Goal: Task Accomplishment & Management: Use online tool/utility

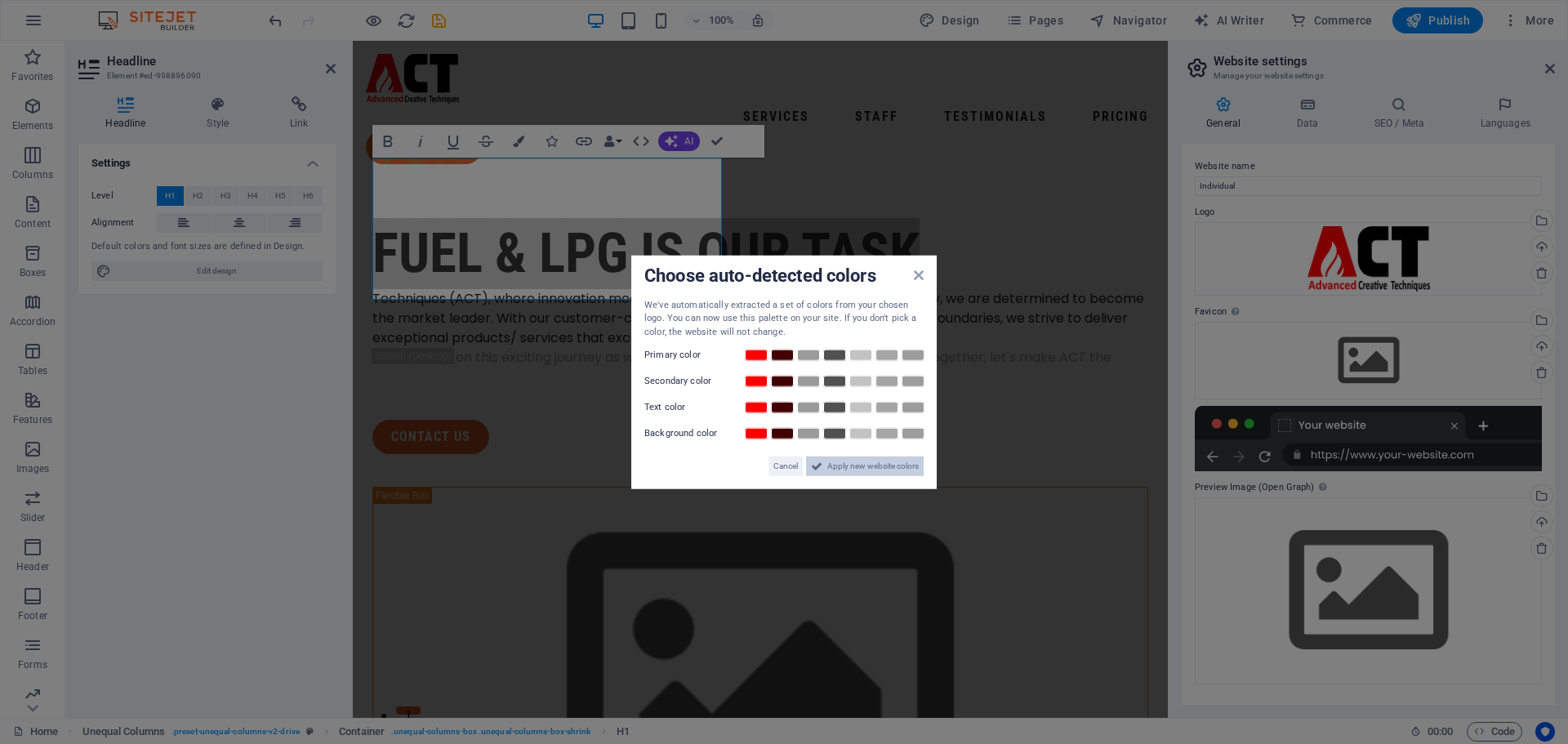
click at [827, 475] on span "Apply new website colors" at bounding box center [873, 466] width 92 height 20
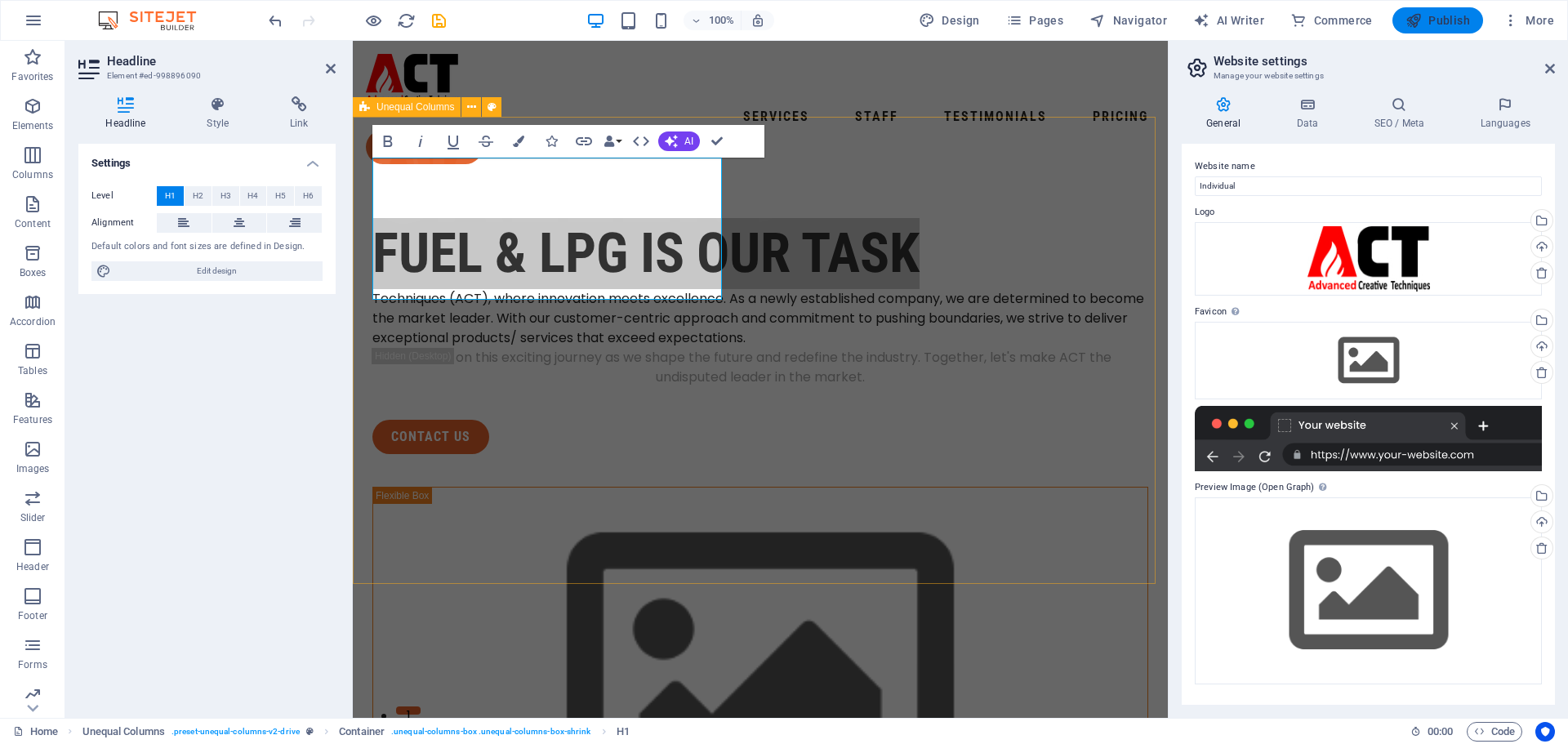
click at [1443, 18] on span "Publish" at bounding box center [1438, 20] width 65 height 16
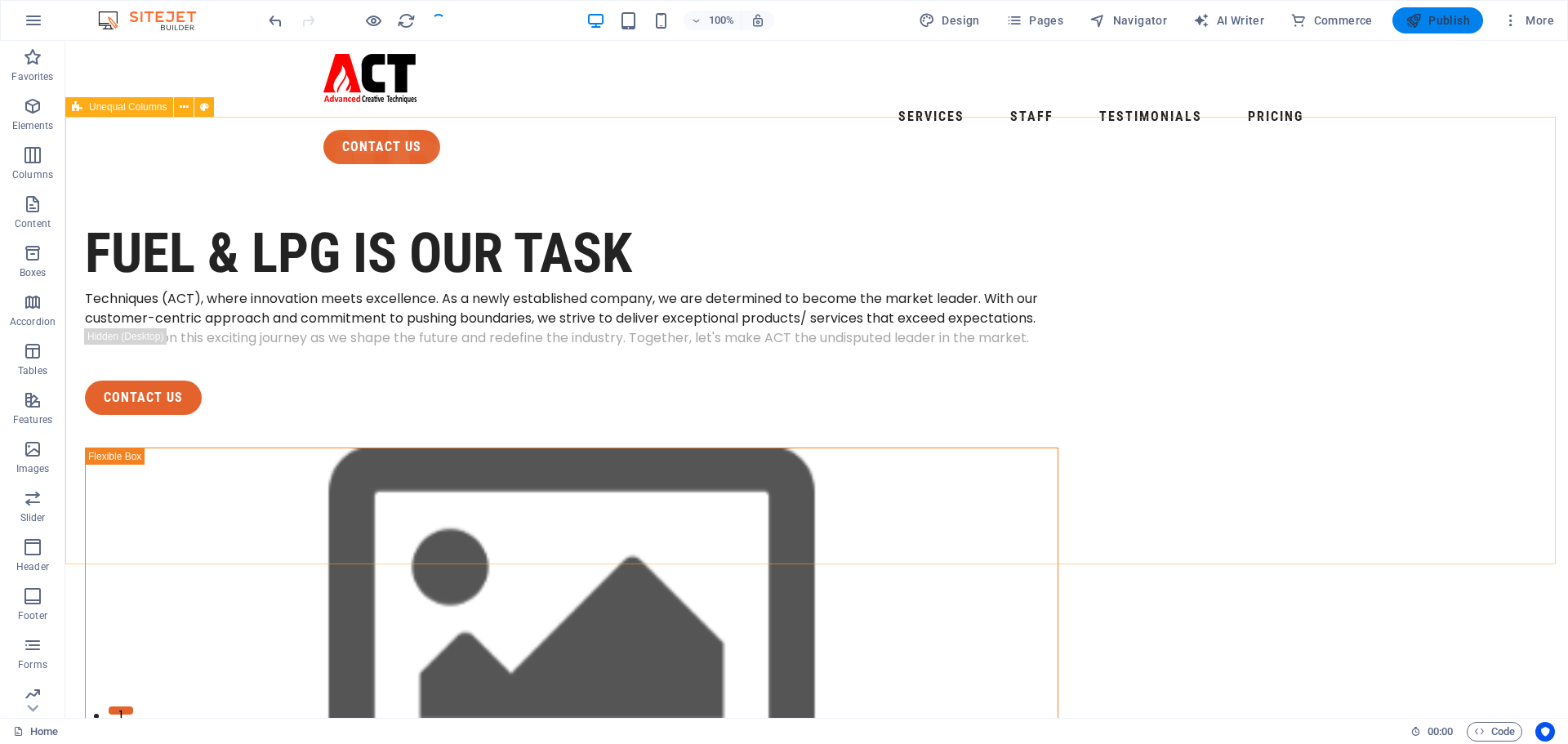
click at [1443, 18] on span "Publish" at bounding box center [1438, 20] width 65 height 16
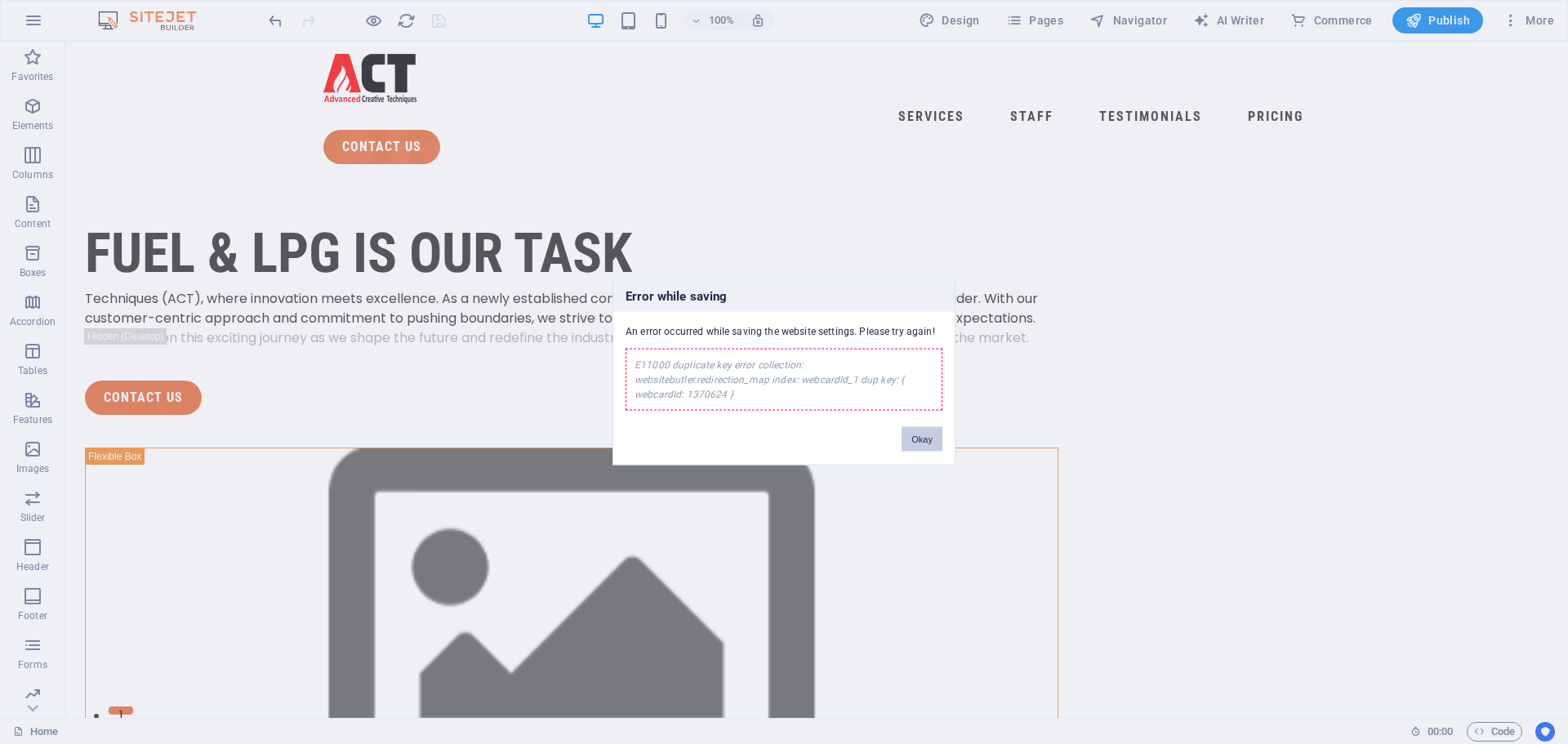
click at [934, 440] on button "Okay" at bounding box center [922, 438] width 41 height 25
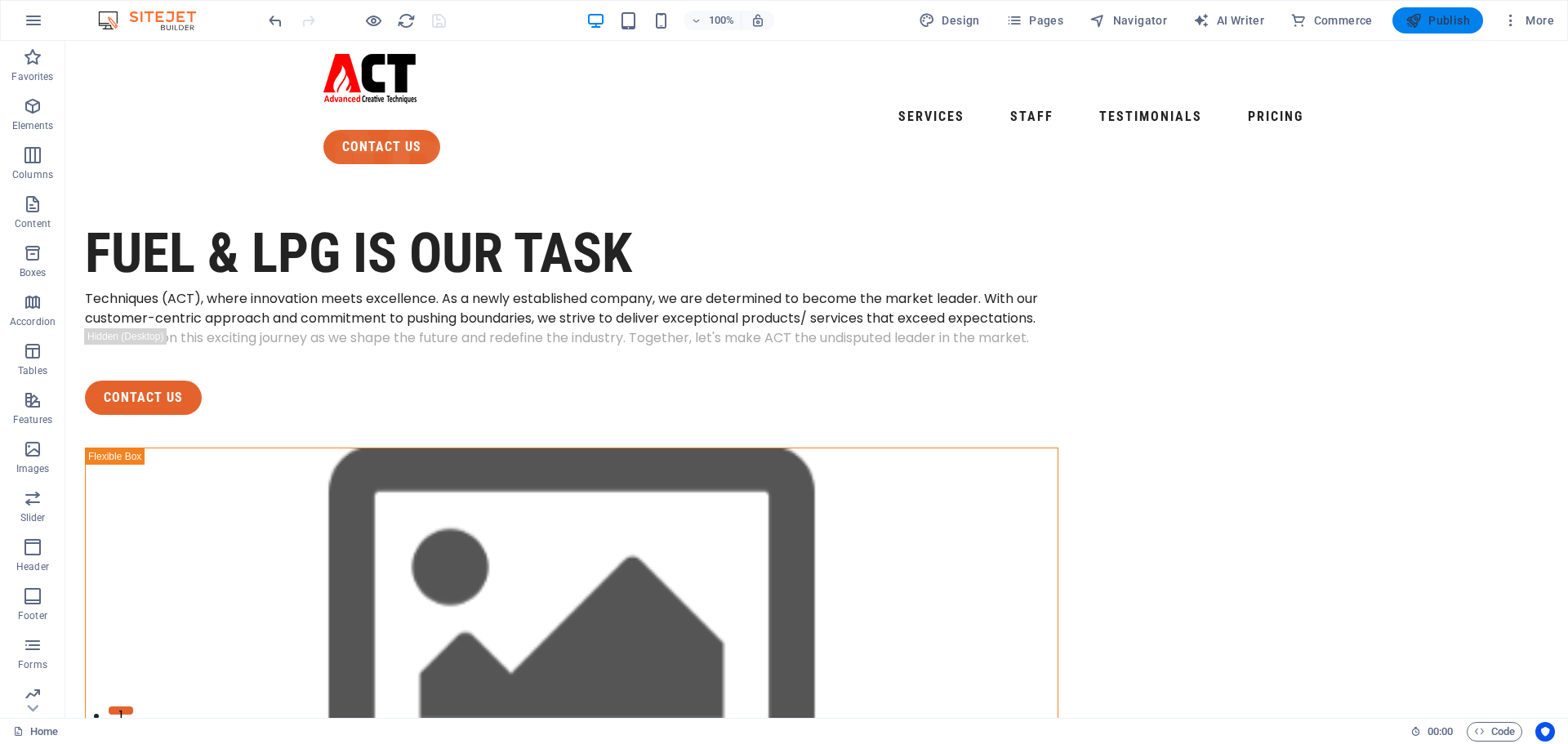
click at [1435, 25] on span "Publish" at bounding box center [1438, 20] width 65 height 16
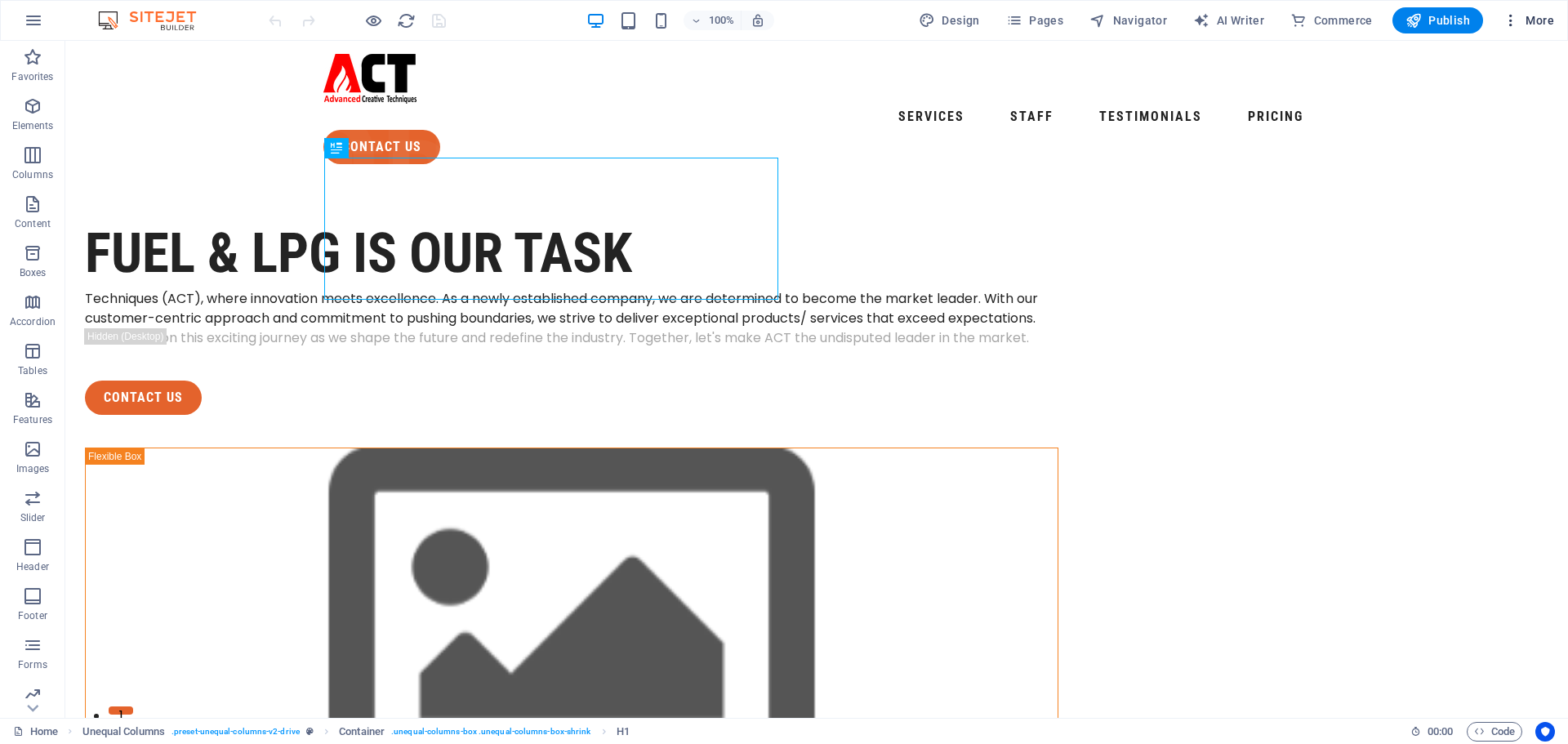
click at [1511, 24] on icon "button" at bounding box center [1511, 20] width 16 height 16
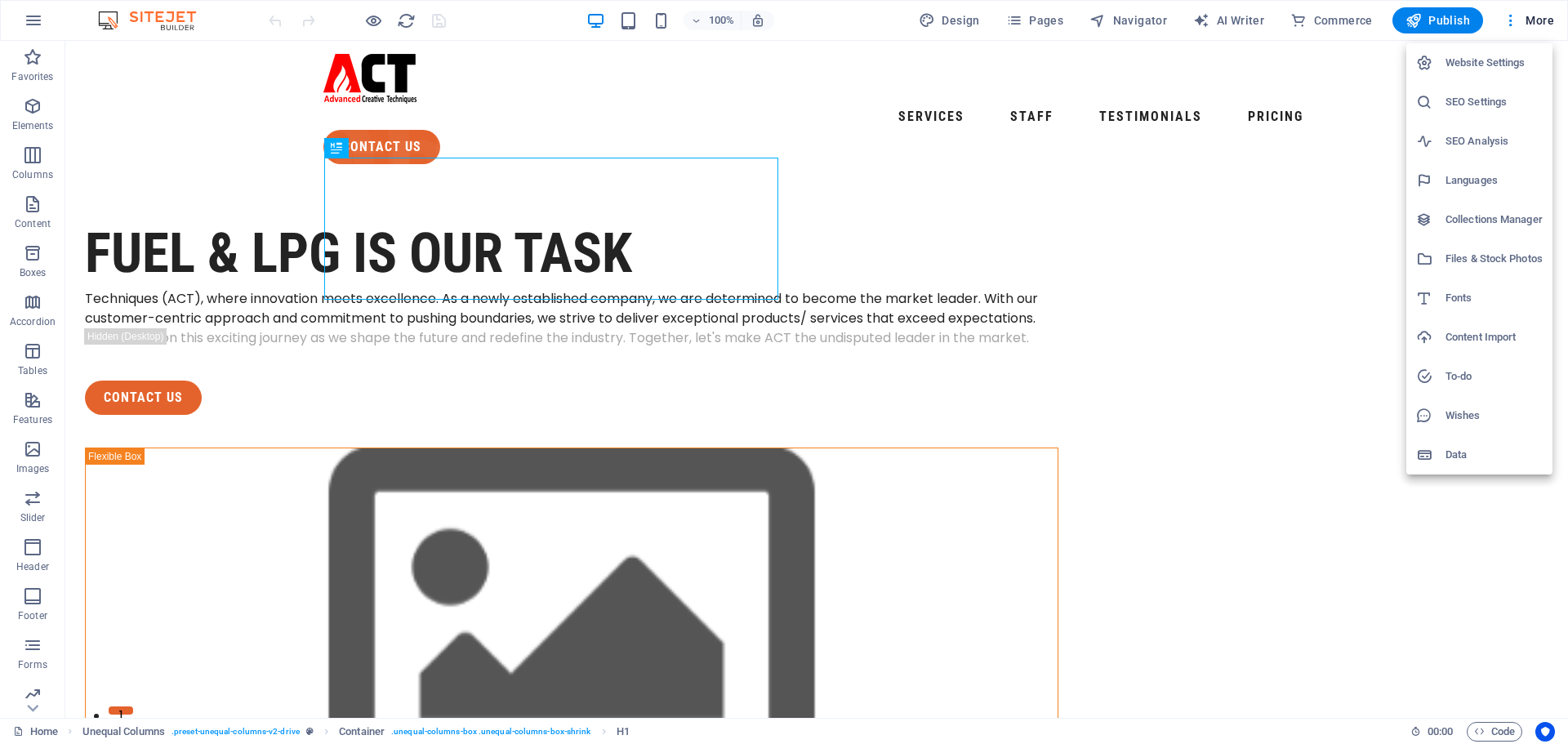
click at [1547, 24] on div at bounding box center [784, 372] width 1568 height 744
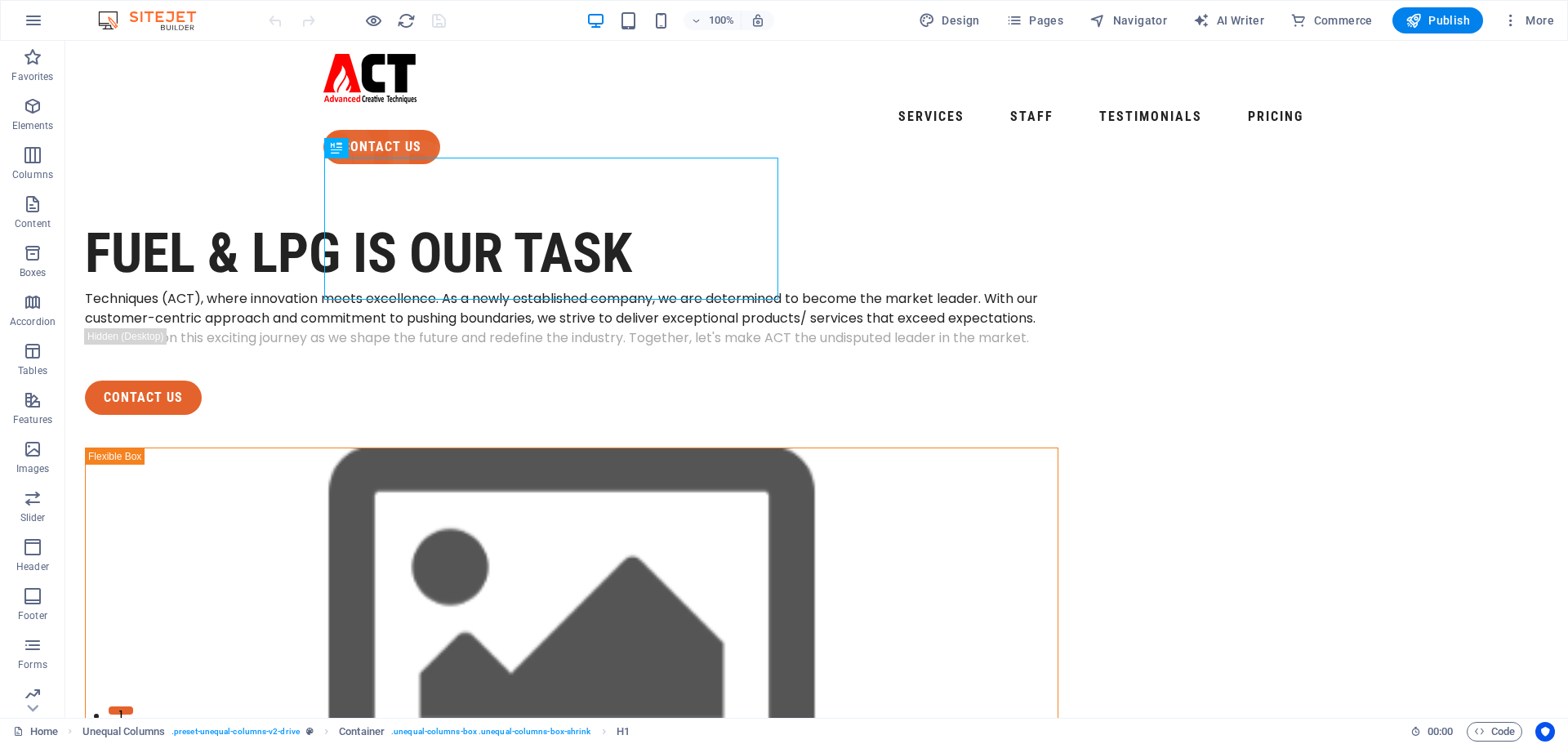
click at [1541, 20] on span "More" at bounding box center [1529, 20] width 52 height 16
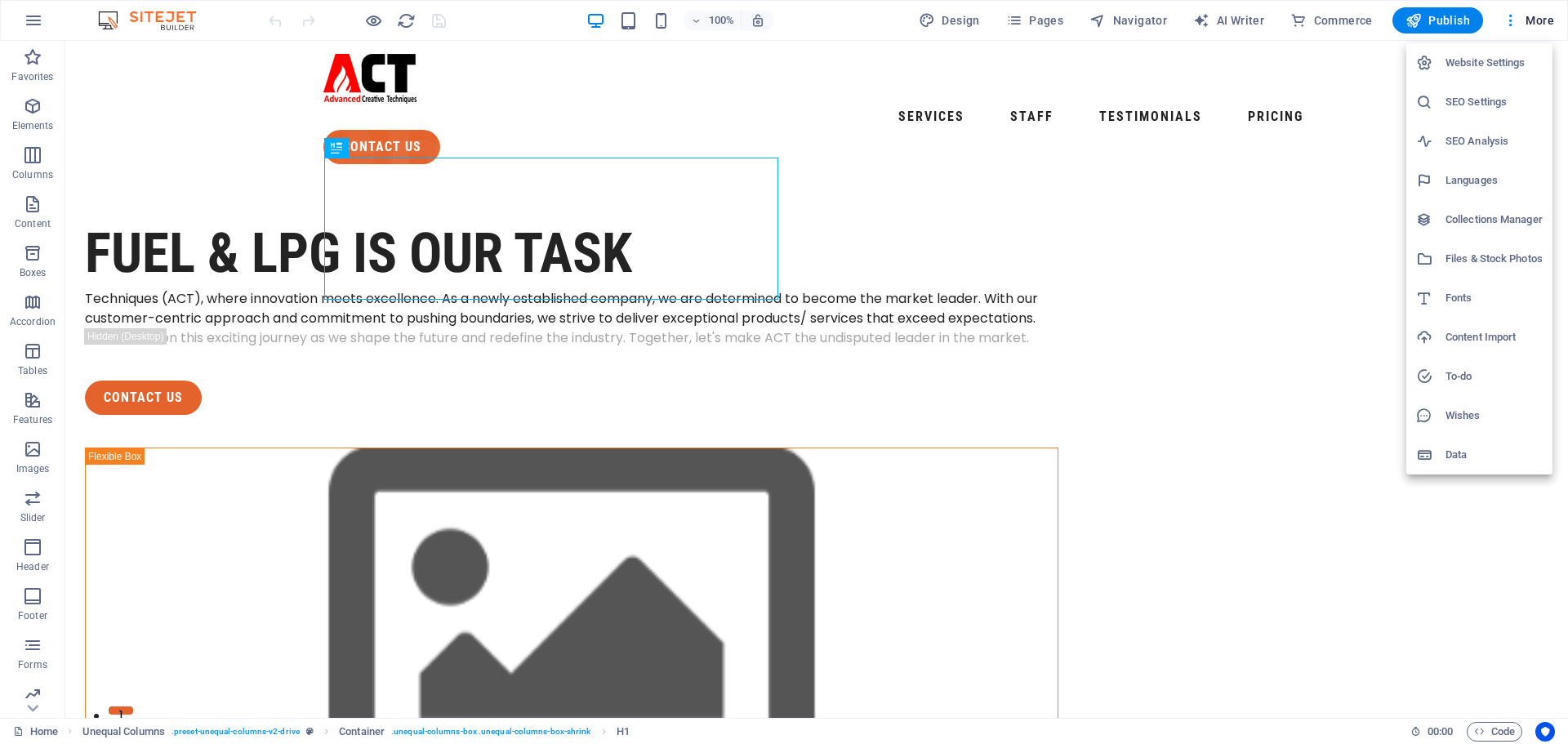
click at [1341, 591] on div at bounding box center [784, 372] width 1568 height 744
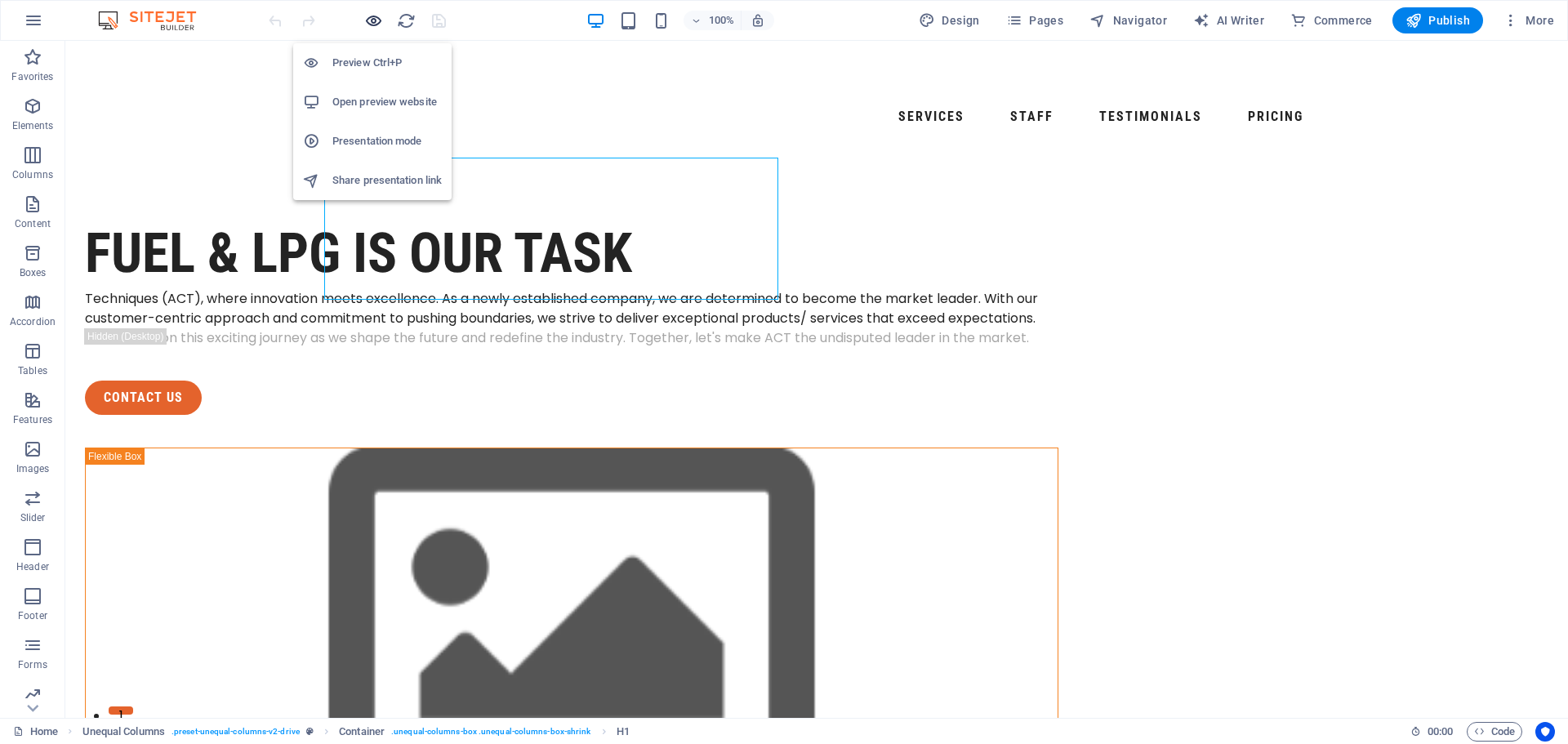
click at [372, 21] on icon "button" at bounding box center [374, 21] width 19 height 19
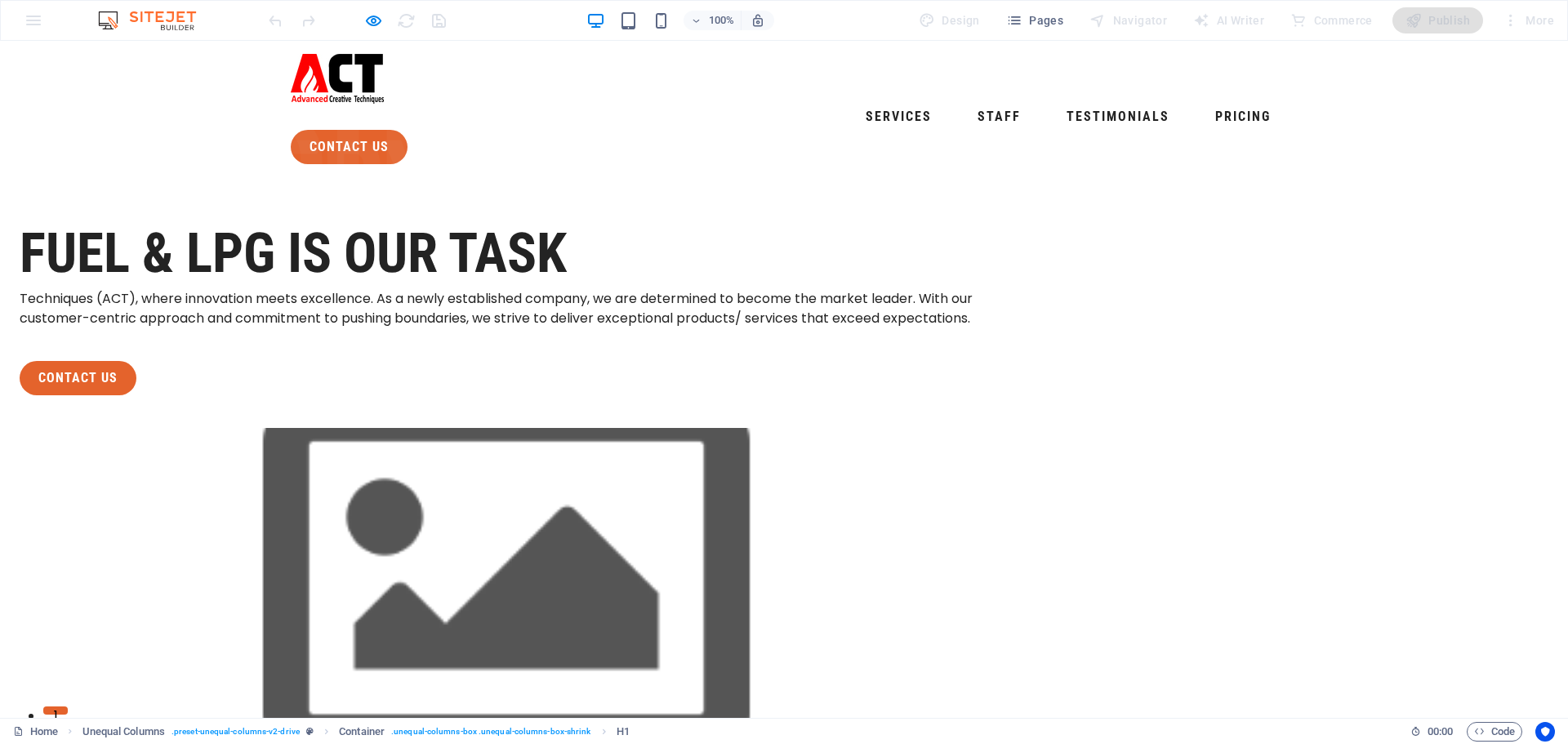
click at [993, 428] on div at bounding box center [506, 581] width 974 height 307
click at [977, 428] on div at bounding box center [506, 581] width 974 height 307
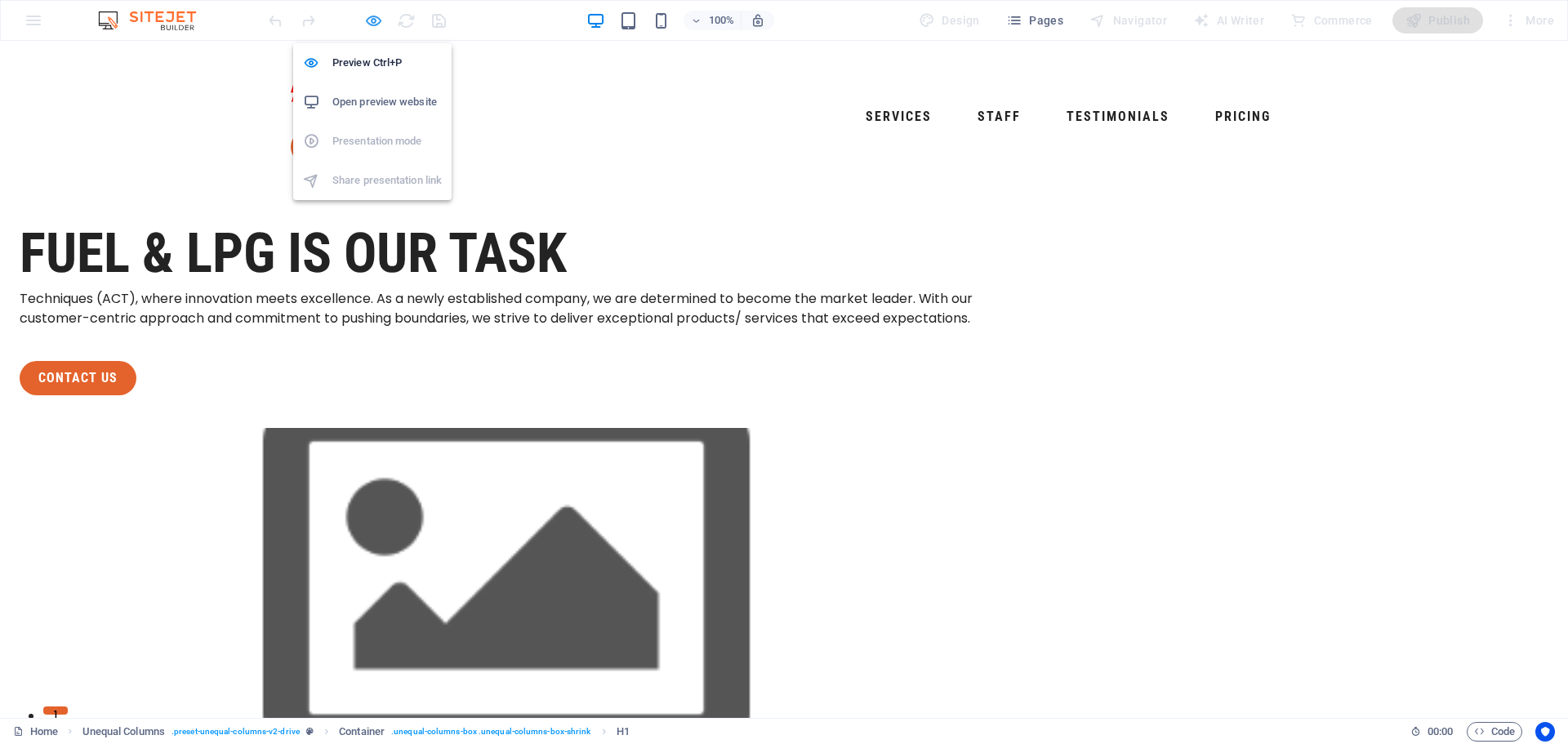
click at [370, 20] on icon "button" at bounding box center [374, 21] width 19 height 19
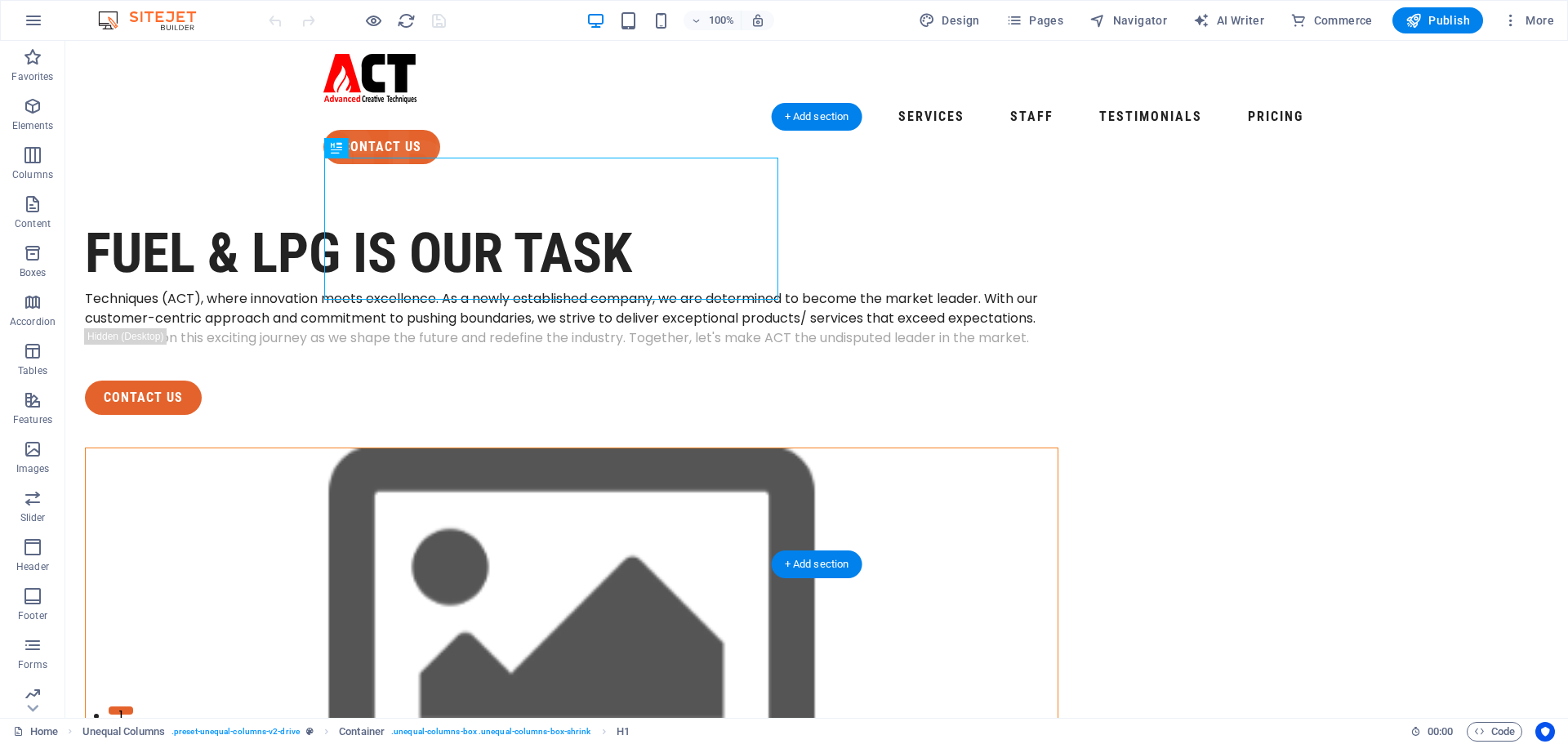
drag, startPoint x: 1146, startPoint y: 385, endPoint x: 1152, endPoint y: 414, distance: 29.6
click at [1058, 448] on figure at bounding box center [571, 630] width 972 height 366
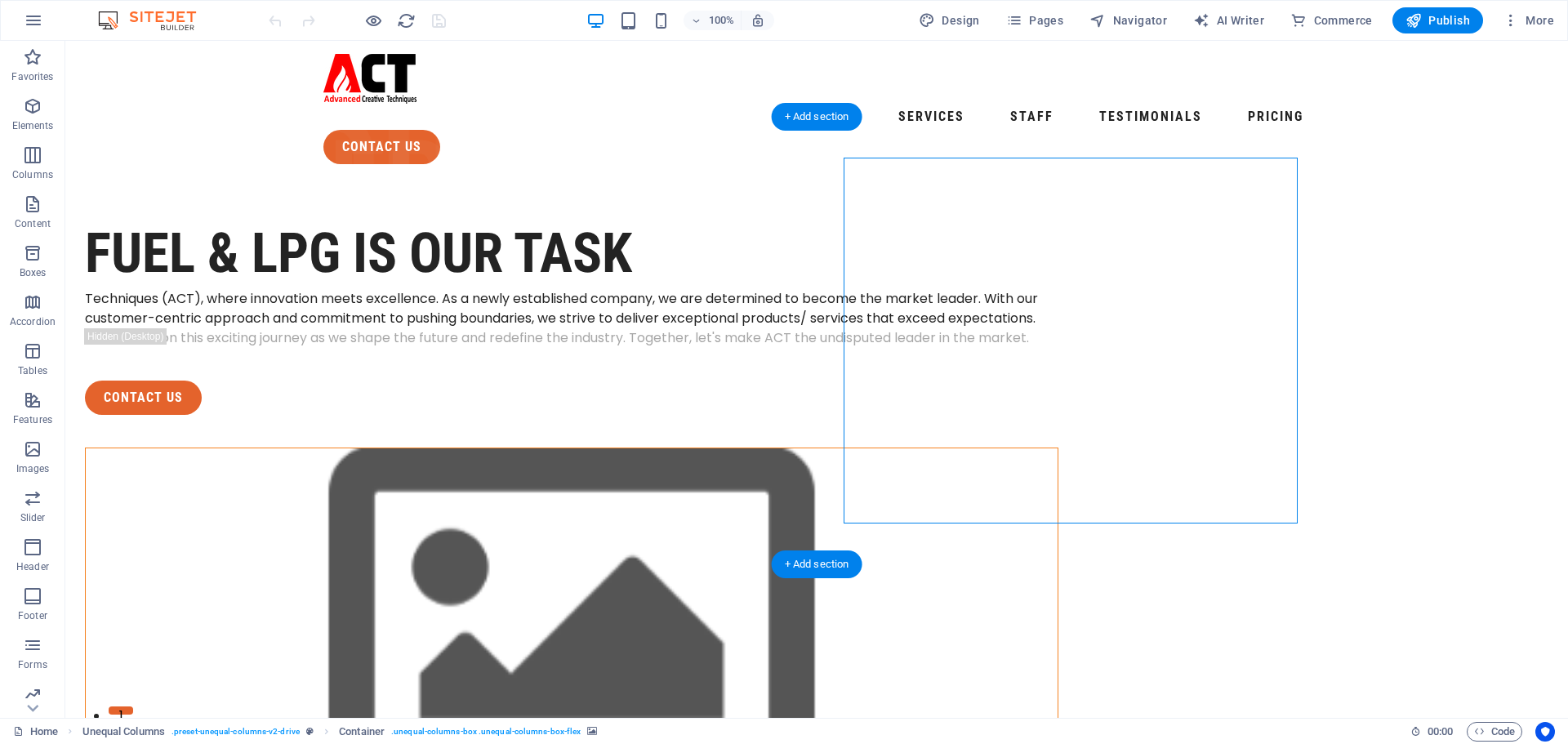
click at [1058, 521] on figure at bounding box center [571, 630] width 972 height 366
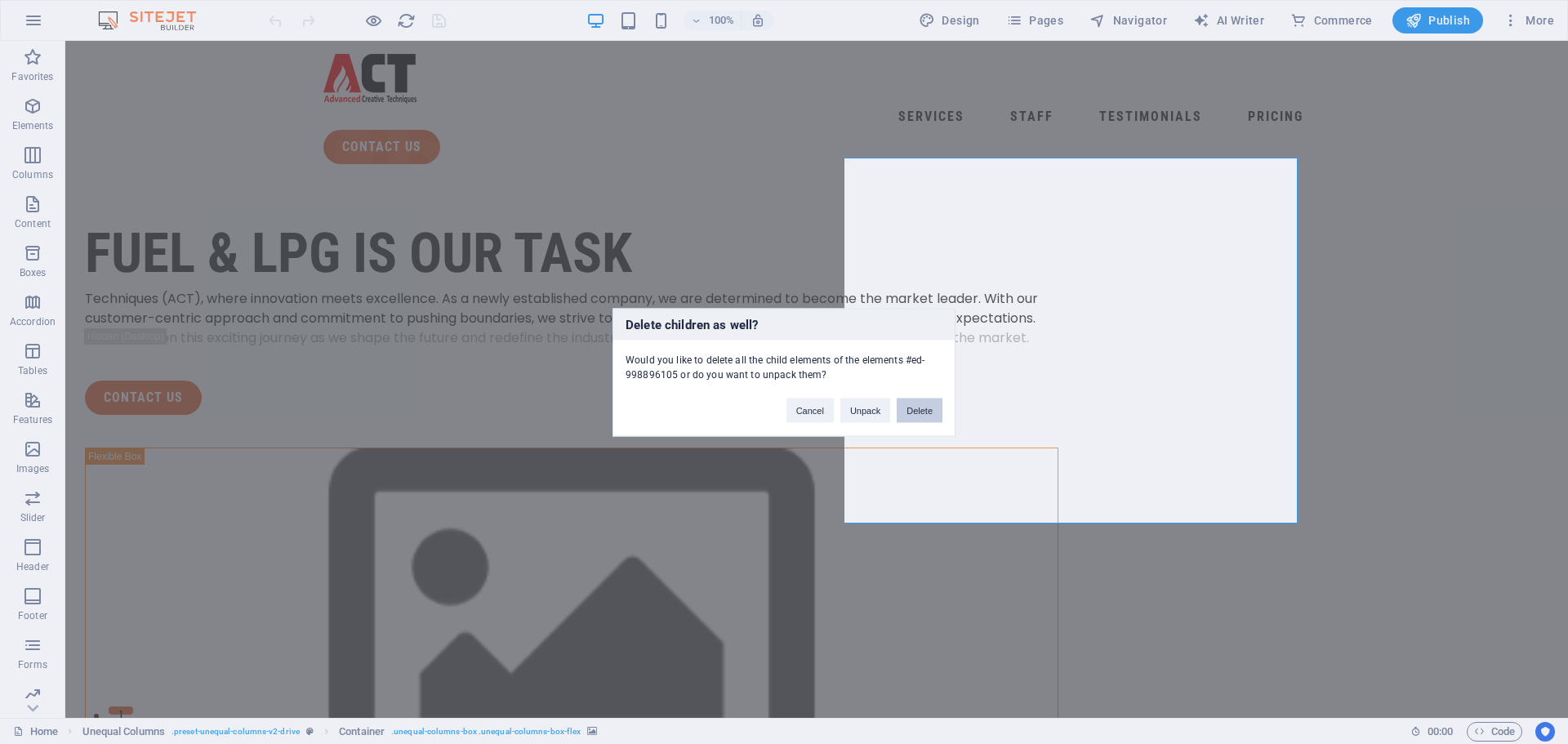
click at [922, 414] on button "Delete" at bounding box center [919, 410] width 46 height 25
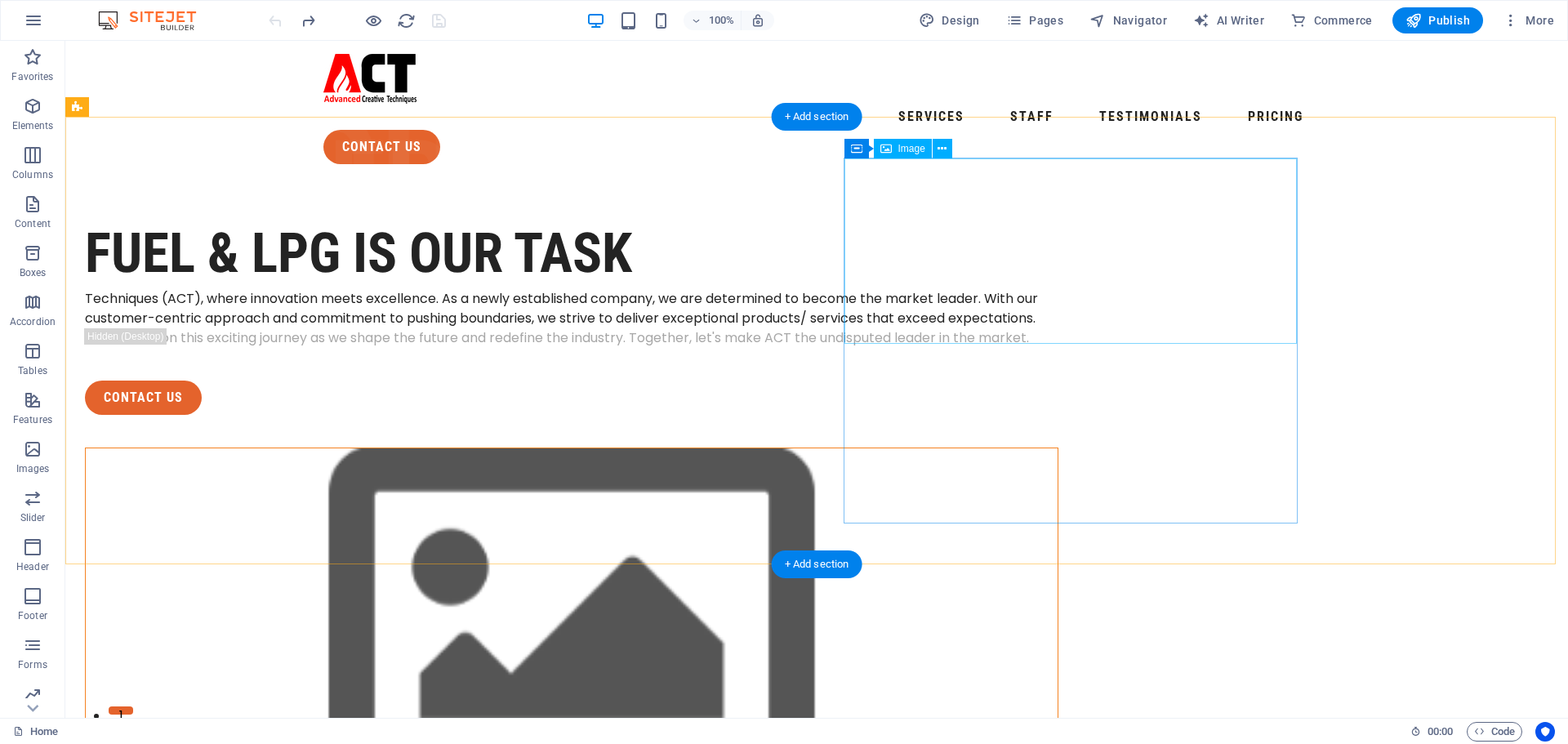
drag, startPoint x: 1011, startPoint y: 272, endPoint x: 1086, endPoint y: 329, distance: 94.2
drag, startPoint x: 1029, startPoint y: 292, endPoint x: 1087, endPoint y: 389, distance: 113.0
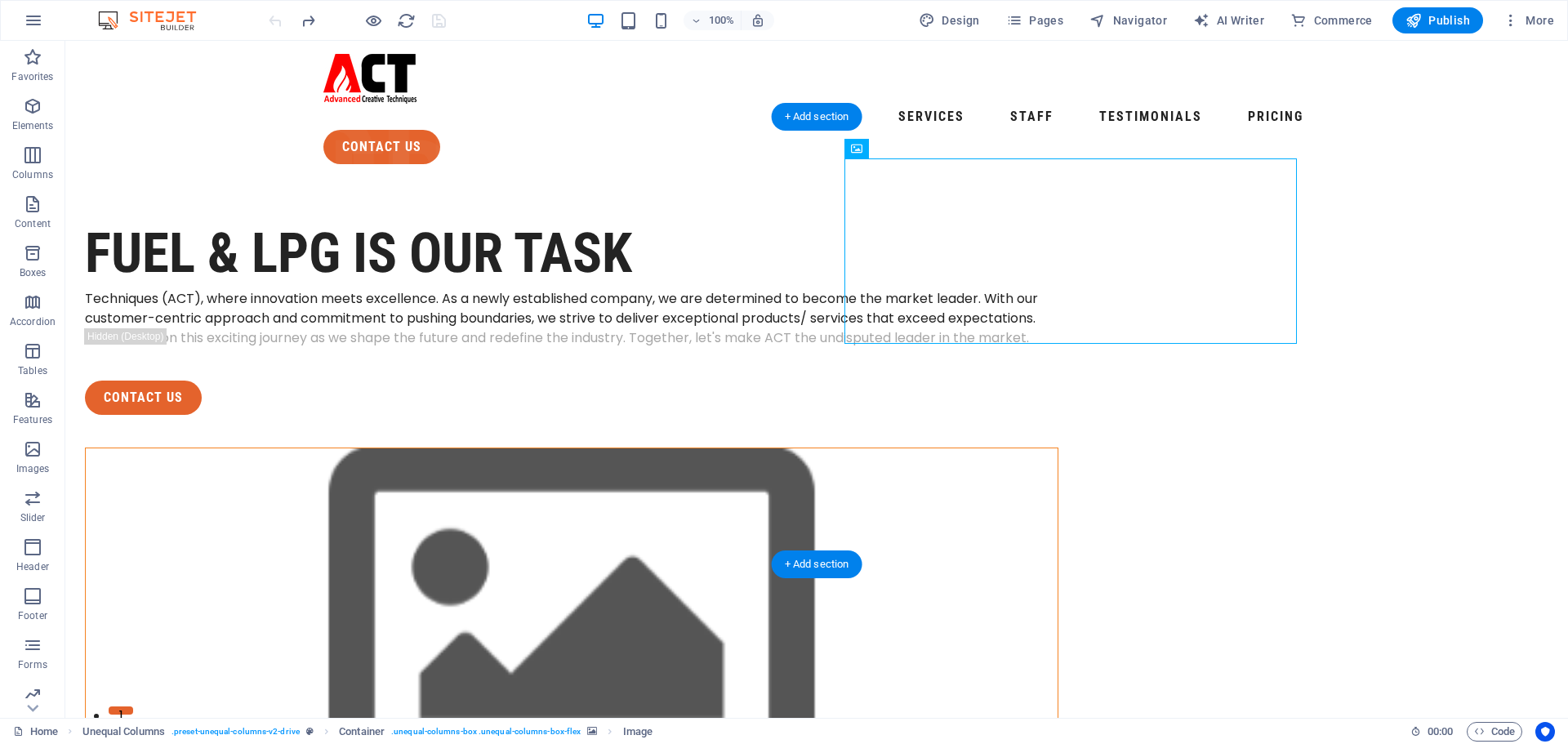
click at [1059, 447] on div at bounding box center [571, 723] width 974 height 553
drag, startPoint x: 1063, startPoint y: 340, endPoint x: 1066, endPoint y: 362, distance: 22.2
click at [1059, 447] on div at bounding box center [571, 723] width 974 height 553
click at [1058, 497] on figure at bounding box center [571, 630] width 972 height 366
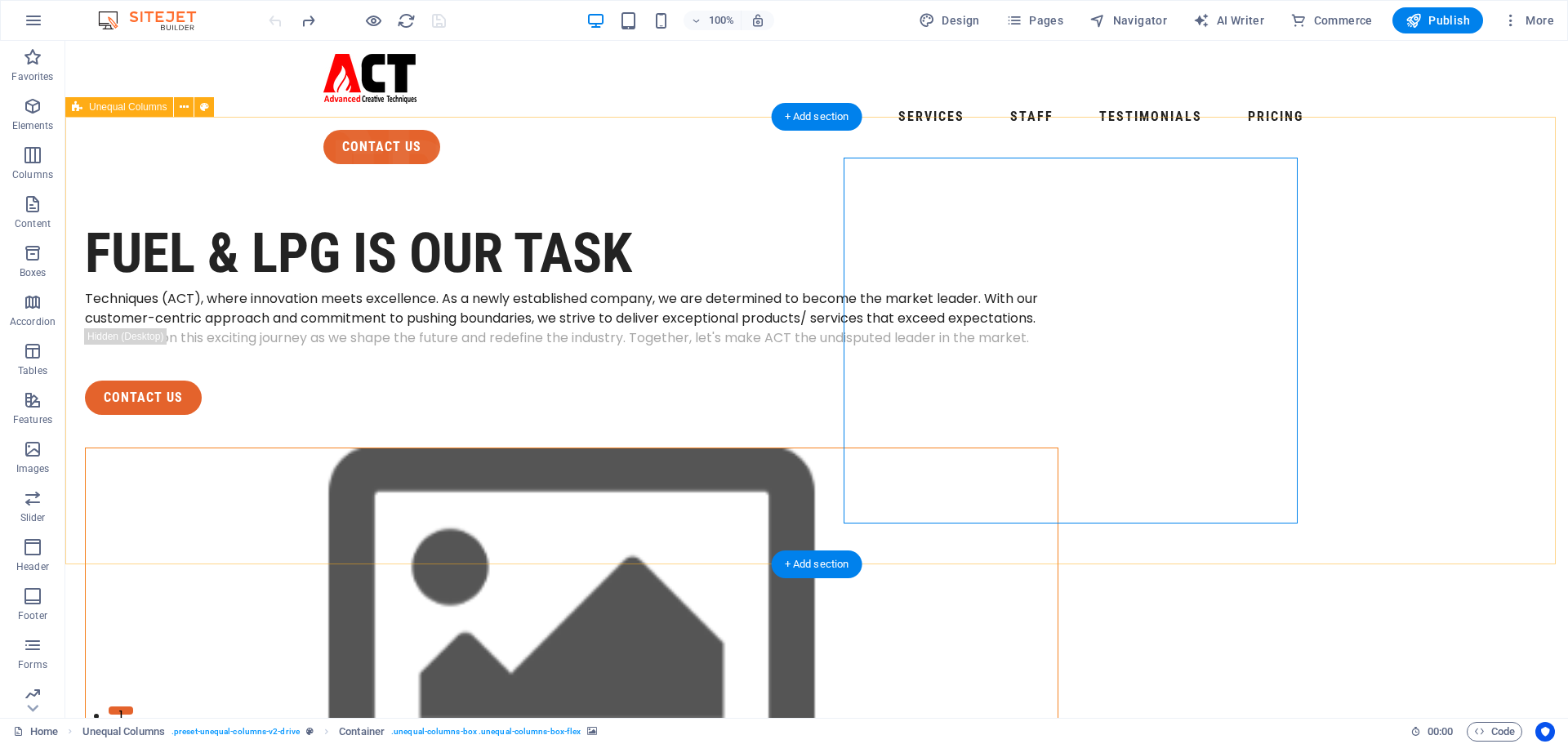
click at [1058, 523] on figure at bounding box center [571, 630] width 972 height 366
click at [1044, 519] on figure at bounding box center [571, 630] width 972 height 366
click at [757, 519] on figure at bounding box center [571, 630] width 972 height 366
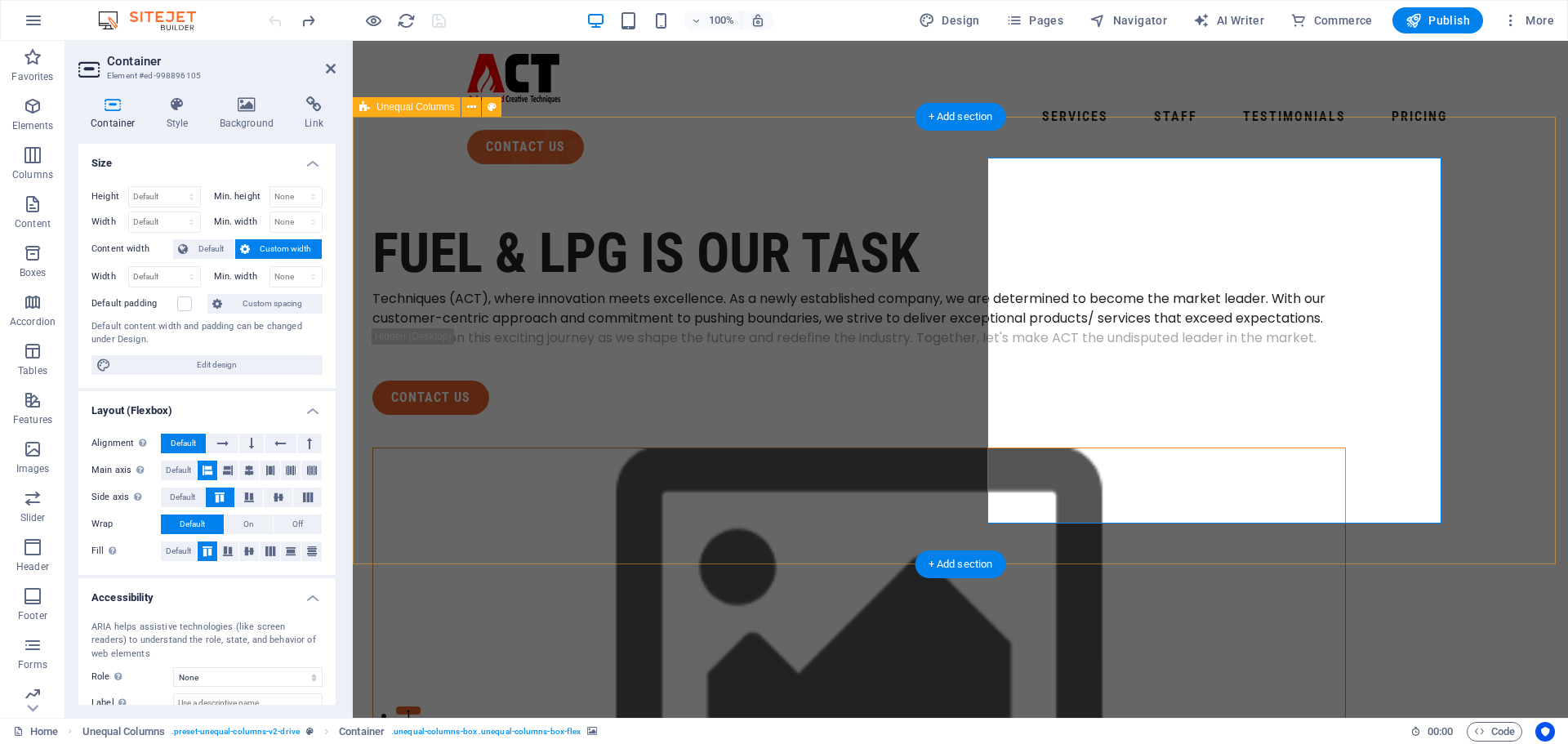
click at [1119, 502] on figure at bounding box center [859, 630] width 972 height 366
click at [1345, 448] on figure at bounding box center [859, 630] width 972 height 366
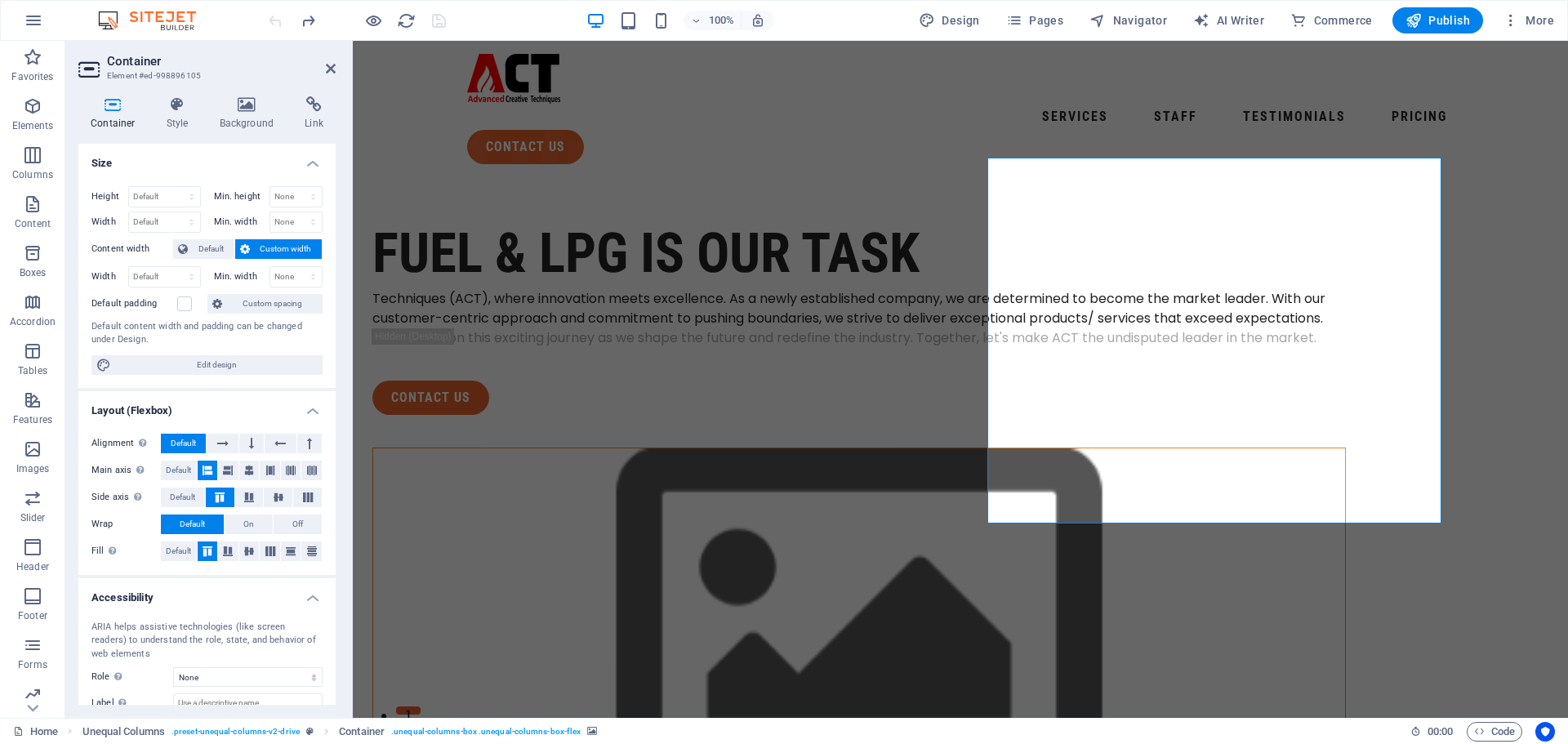
click at [992, 521] on figure at bounding box center [859, 630] width 972 height 366
click at [1000, 520] on figure at bounding box center [859, 630] width 972 height 366
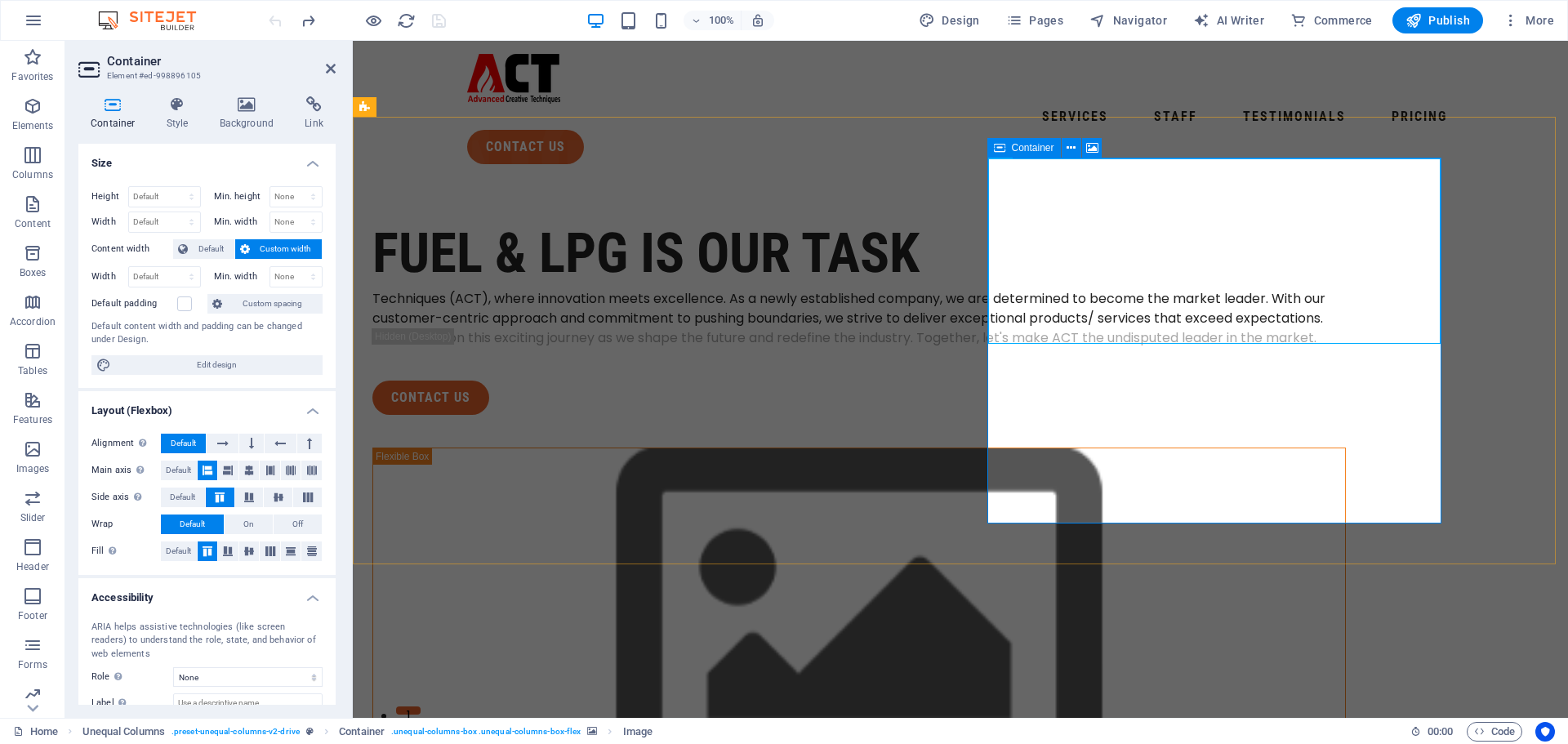
click at [1042, 151] on span "Container" at bounding box center [1033, 148] width 42 height 10
click at [1031, 145] on span "Container" at bounding box center [1033, 148] width 42 height 10
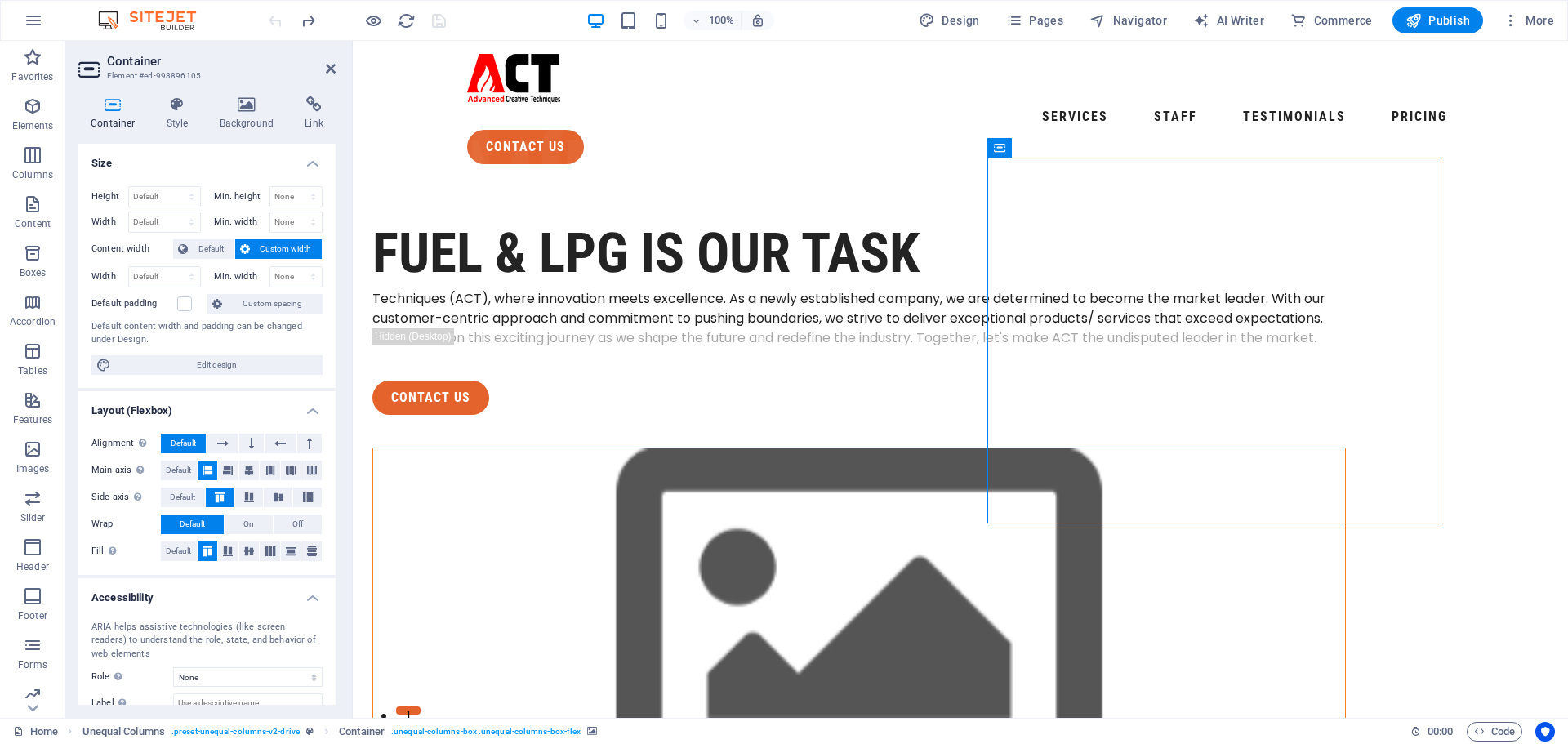
drag, startPoint x: 1385, startPoint y: 186, endPoint x: 1056, endPoint y: 201, distance: 329.3
drag, startPoint x: 1444, startPoint y: 520, endPoint x: 1727, endPoint y: 519, distance: 283.0
click at [1567, 520] on div "FUEL & LPG is our task Techniques (ACT), where innovation meets excellence. As …" at bounding box center [960, 608] width 1215 height 863
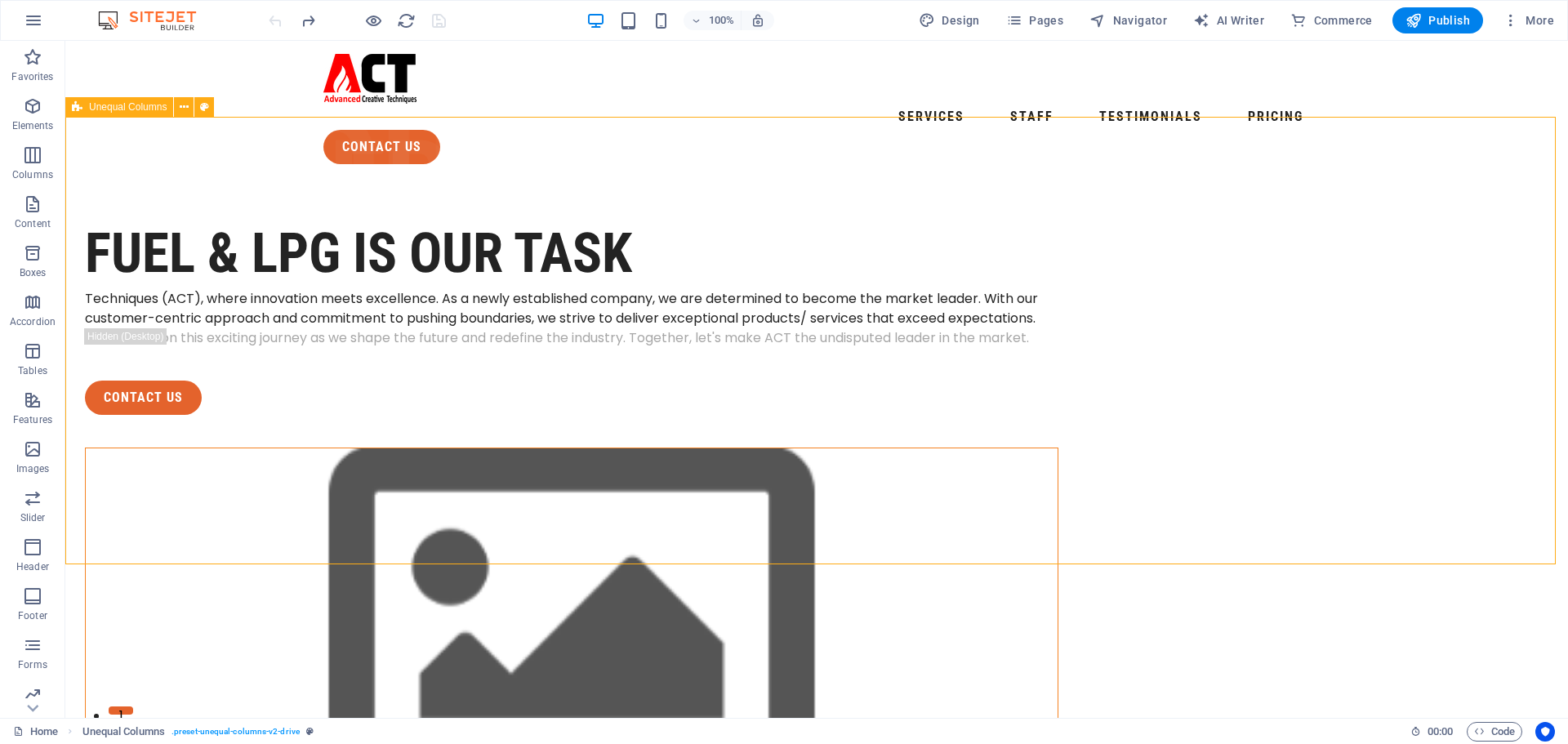
drag, startPoint x: 1428, startPoint y: 520, endPoint x: 1250, endPoint y: 306, distance: 278.4
click at [1260, 321] on div "FUEL & LPG is our task Techniques (ACT), where innovation meets excellence. As …" at bounding box center [816, 608] width 1503 height 863
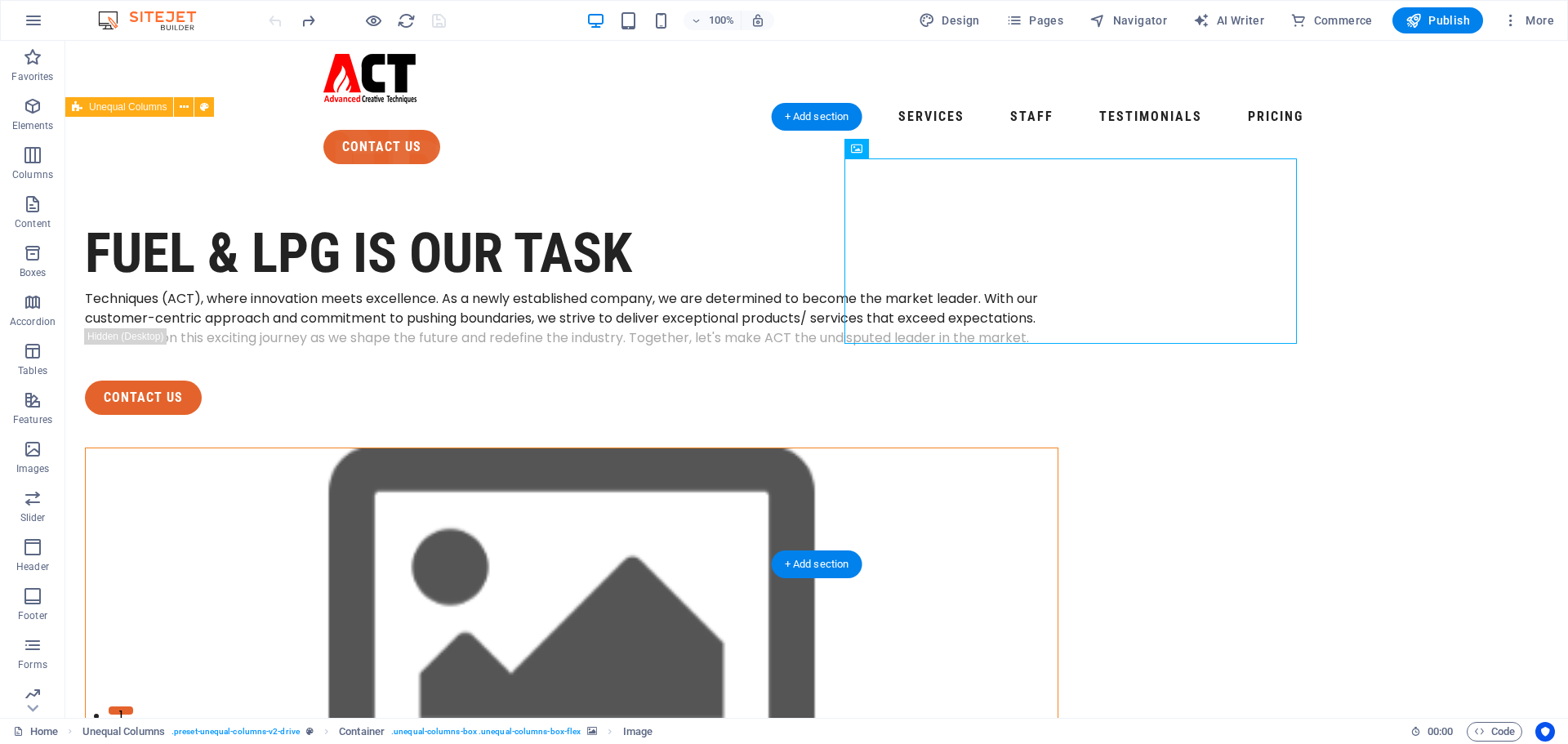
select select "px"
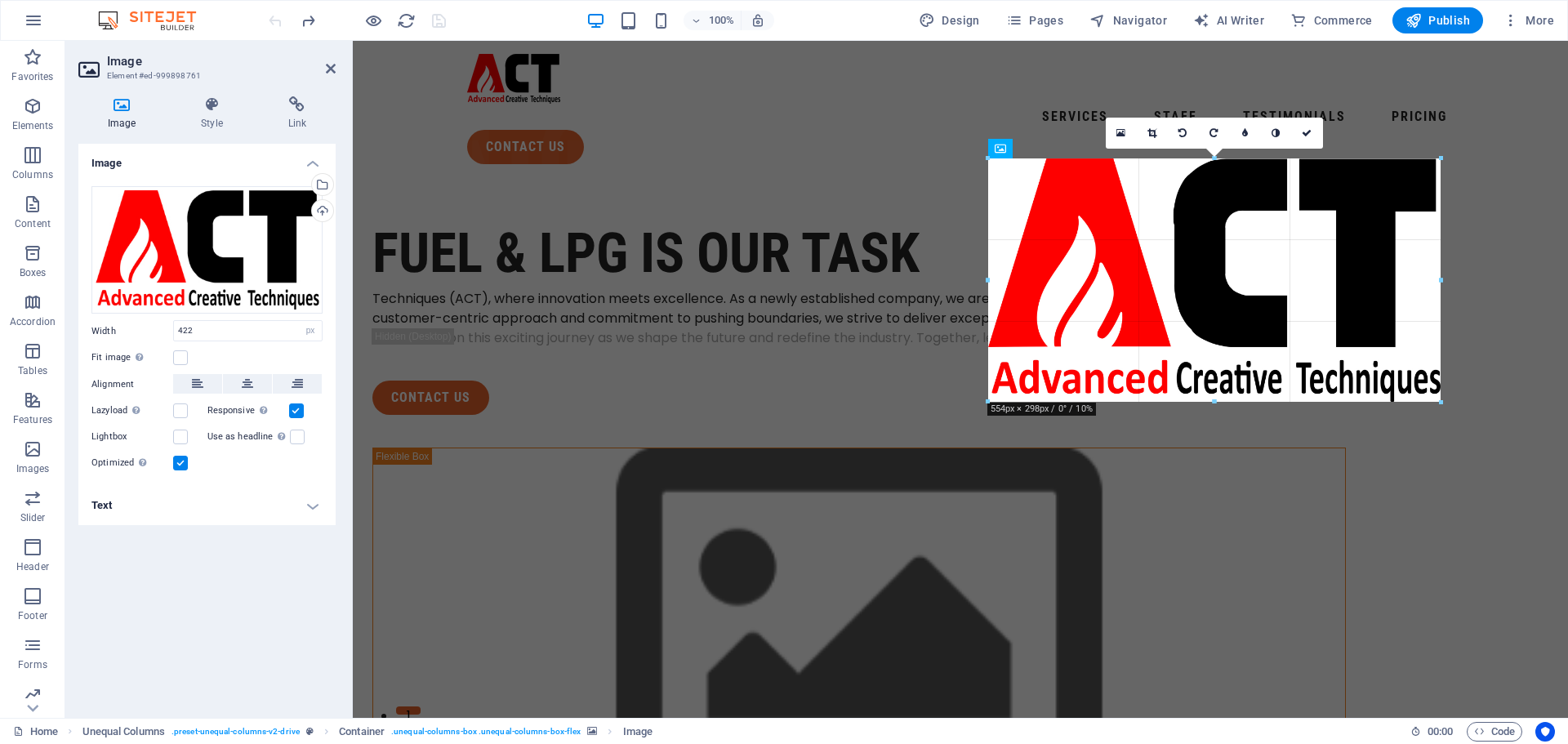
drag, startPoint x: 1161, startPoint y: 343, endPoint x: 805, endPoint y: 356, distance: 356.2
type input "554"
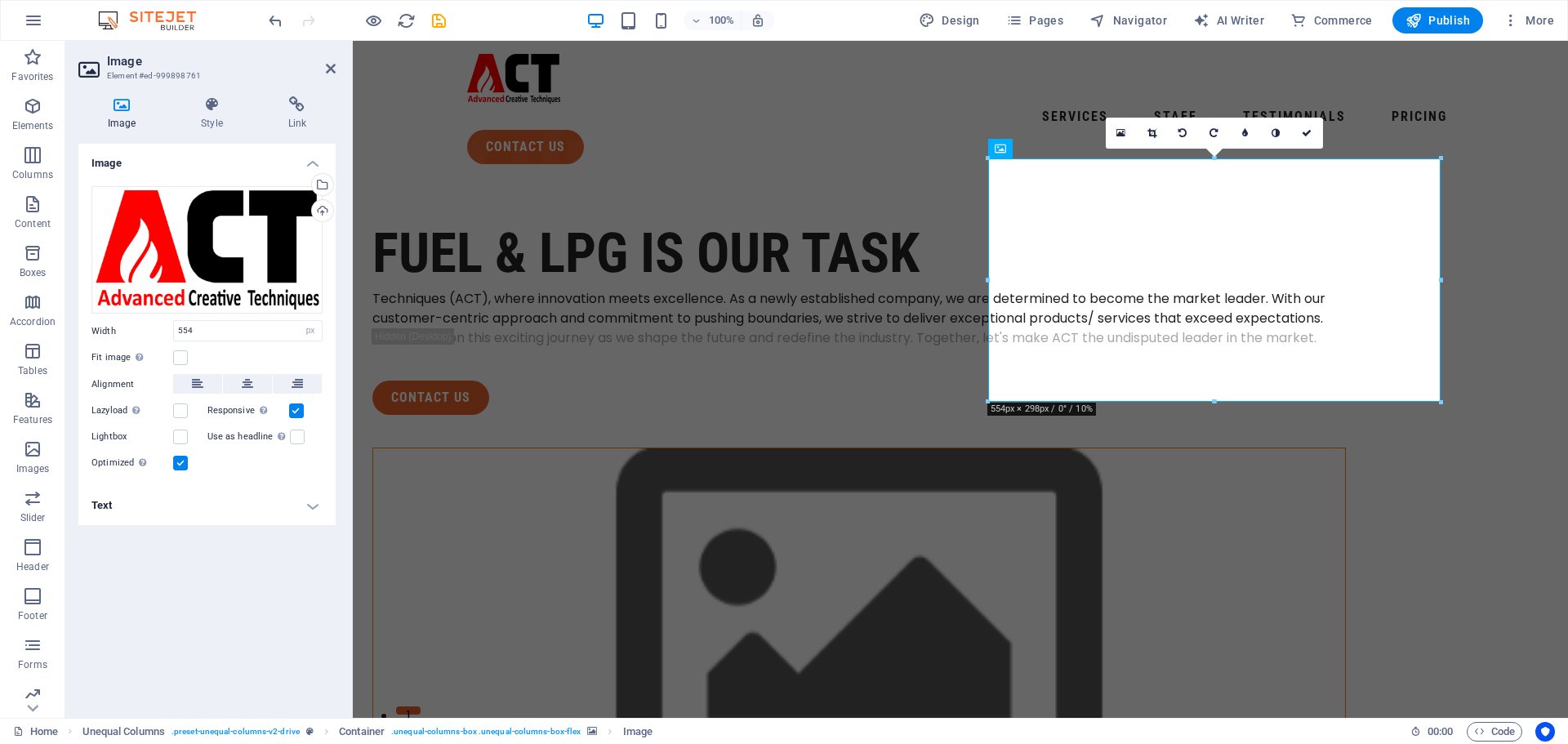
click at [1162, 454] on figure at bounding box center [859, 630] width 972 height 366
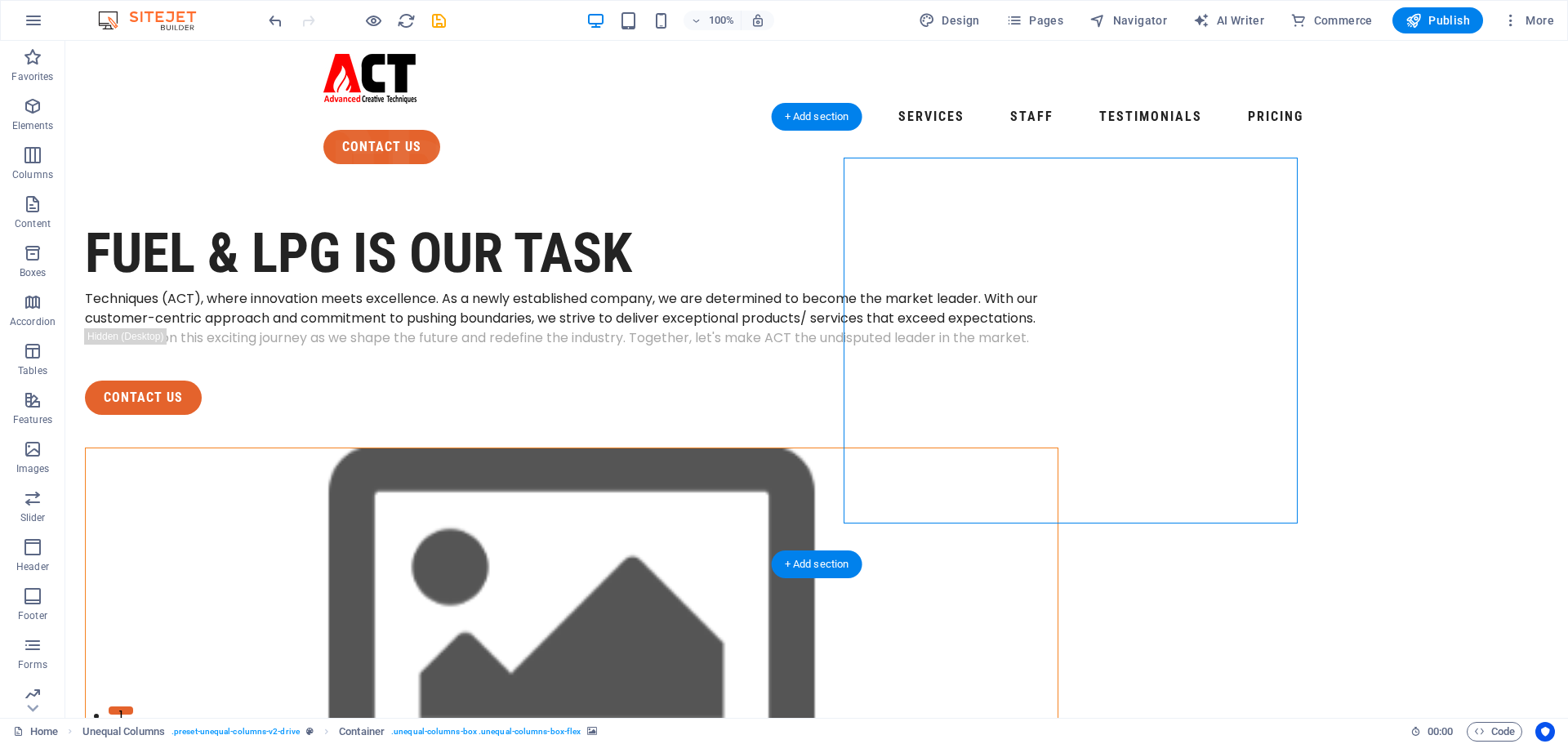
click at [1058, 491] on figure at bounding box center [571, 630] width 972 height 366
click at [1028, 475] on figure at bounding box center [571, 630] width 972 height 366
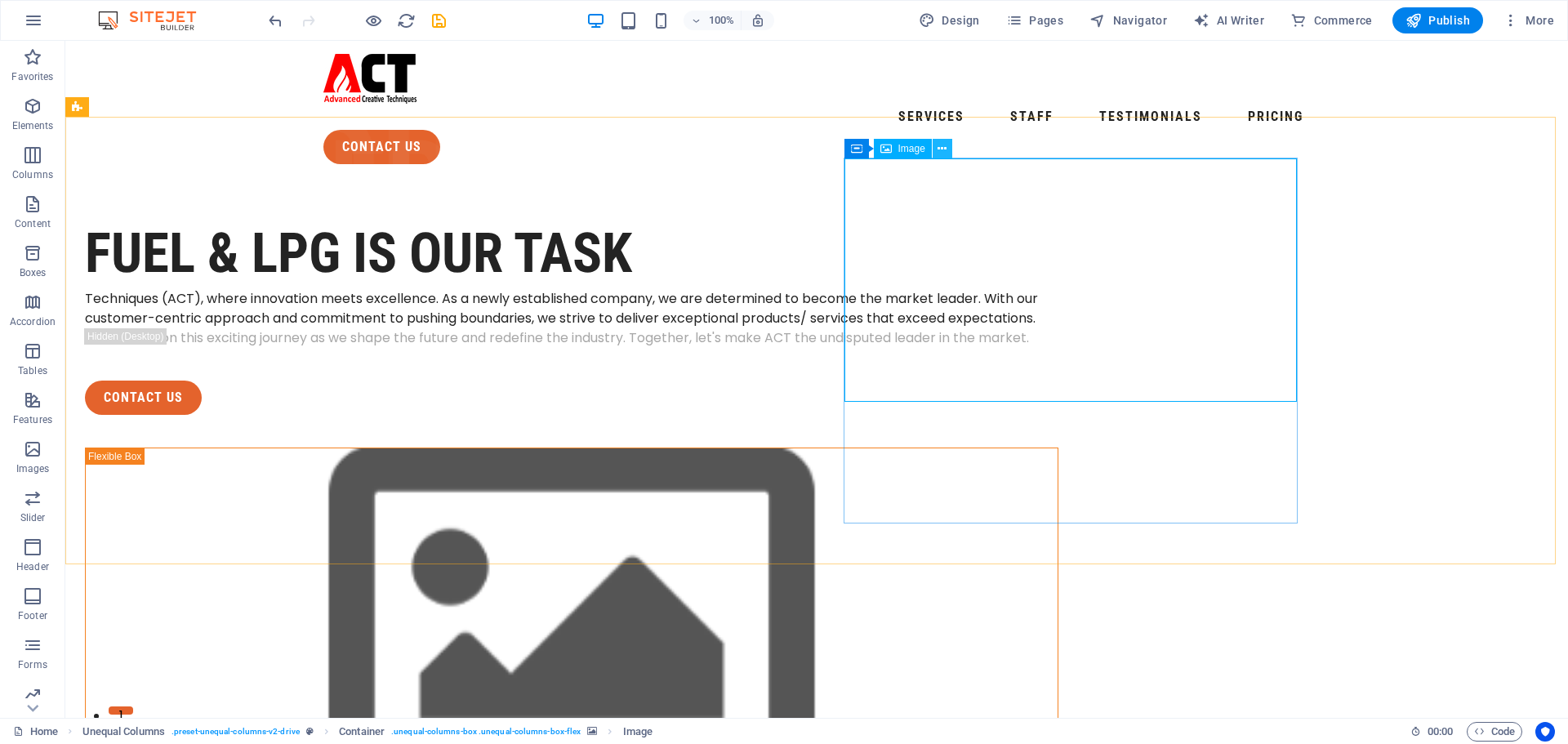
click at [945, 152] on icon at bounding box center [941, 149] width 9 height 17
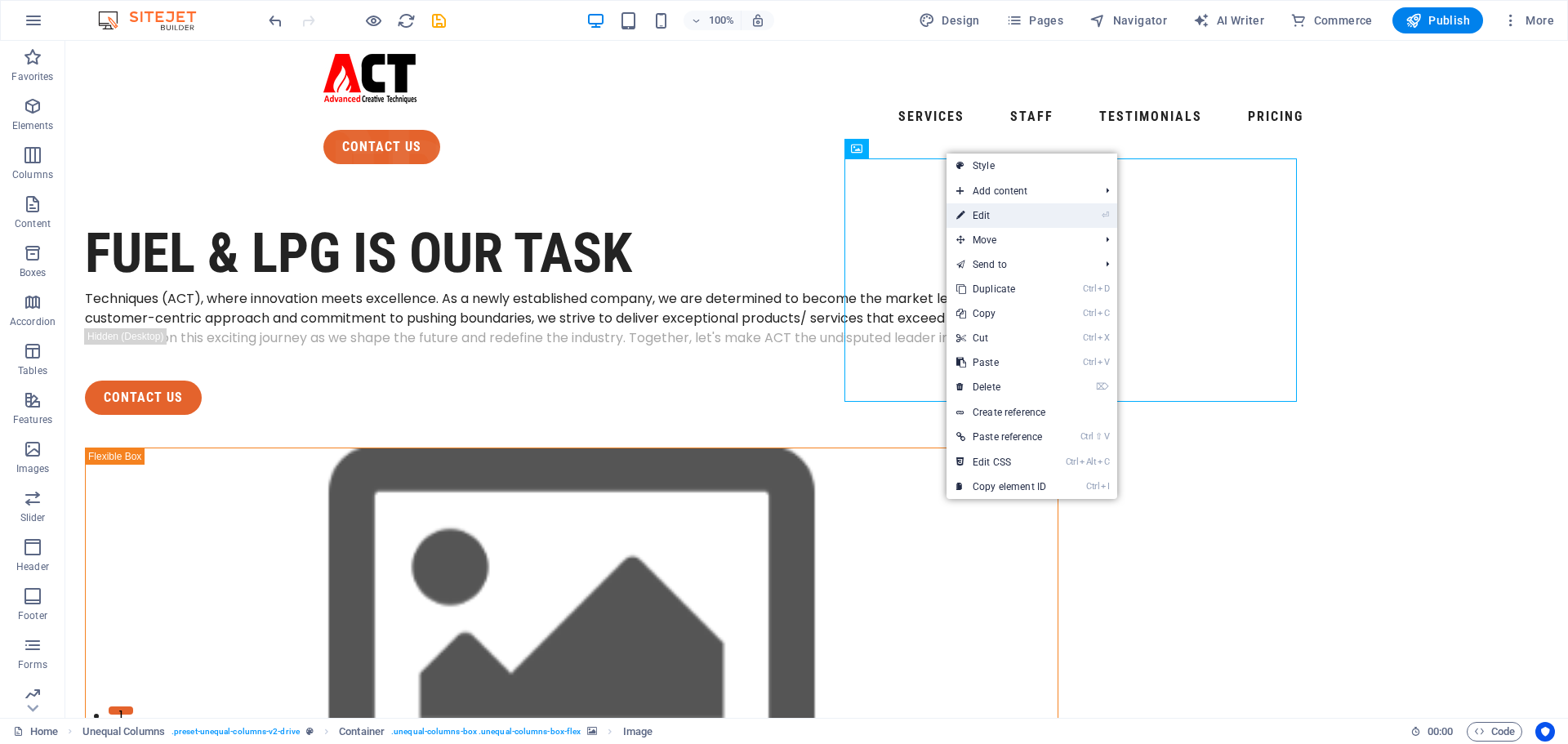
click at [997, 219] on link "⏎ Edit" at bounding box center [1001, 216] width 110 height 25
select select "px"
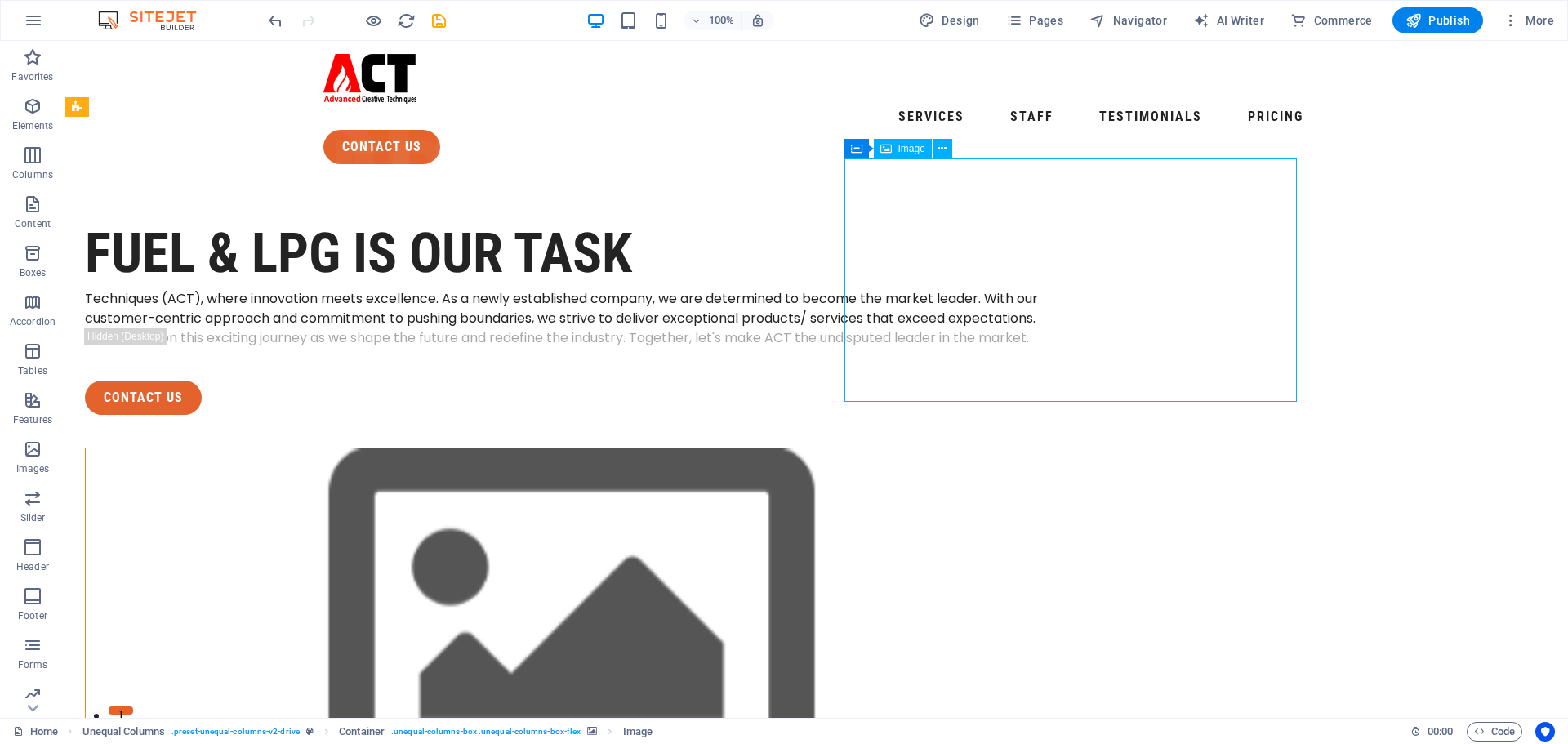
select select "px"
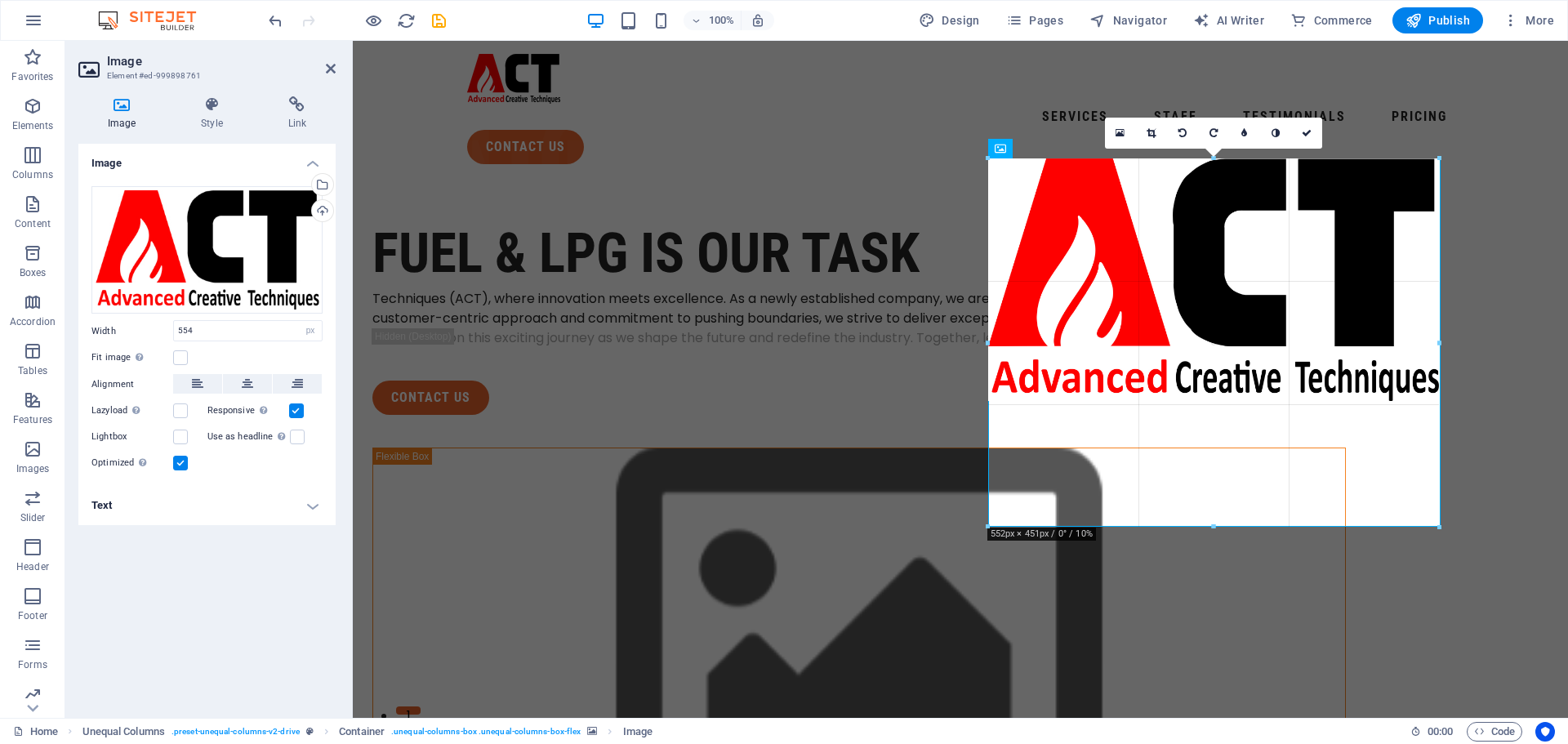
drag, startPoint x: 1214, startPoint y: 401, endPoint x: 1218, endPoint y: 523, distance: 122.1
click at [1218, 523] on div "180 170 160 150 140 130 120 110 100 90 80 70 60 50 40 30 20 10 0 -10 -20 -30 -4…" at bounding box center [1214, 342] width 451 height 368
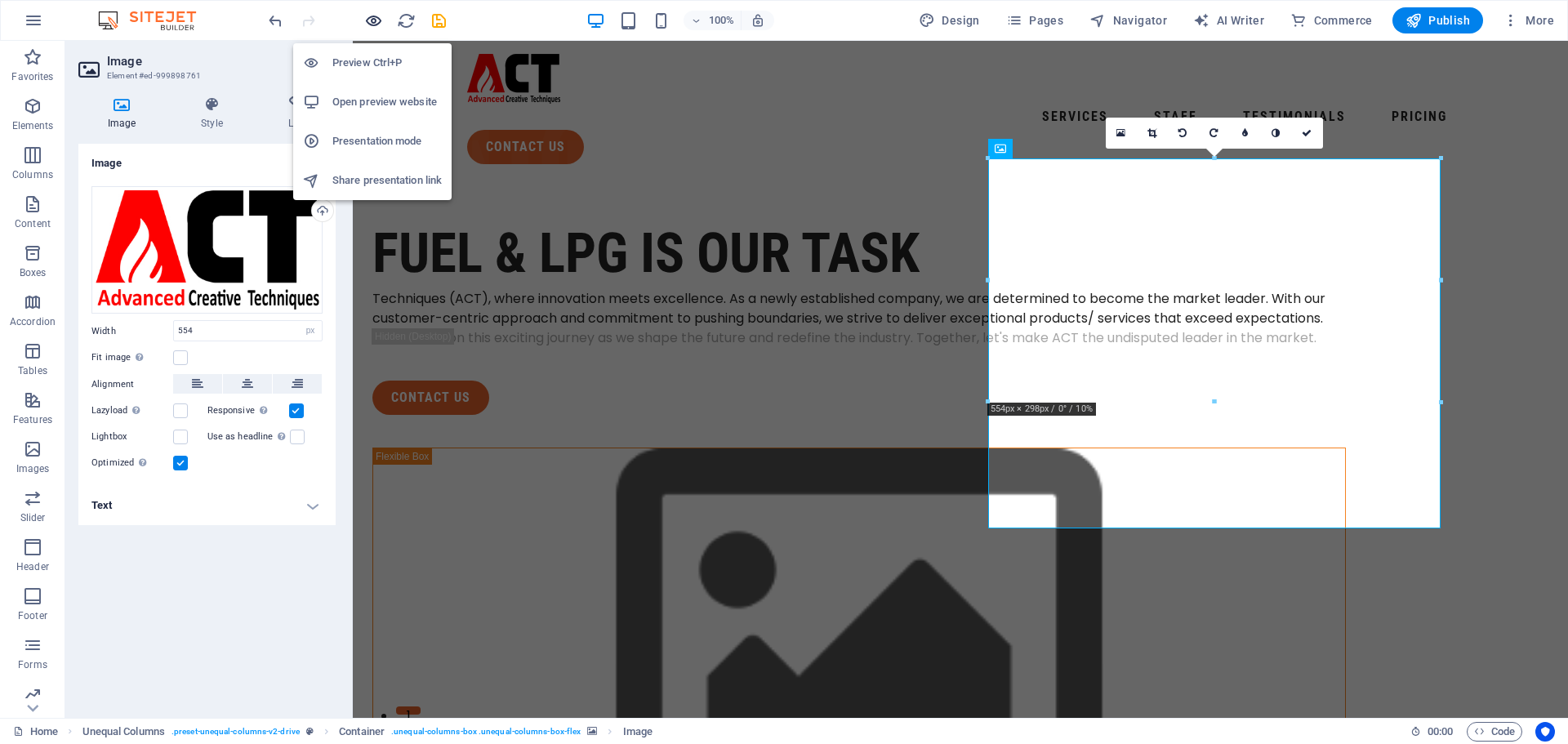
click at [378, 18] on icon "button" at bounding box center [374, 21] width 19 height 19
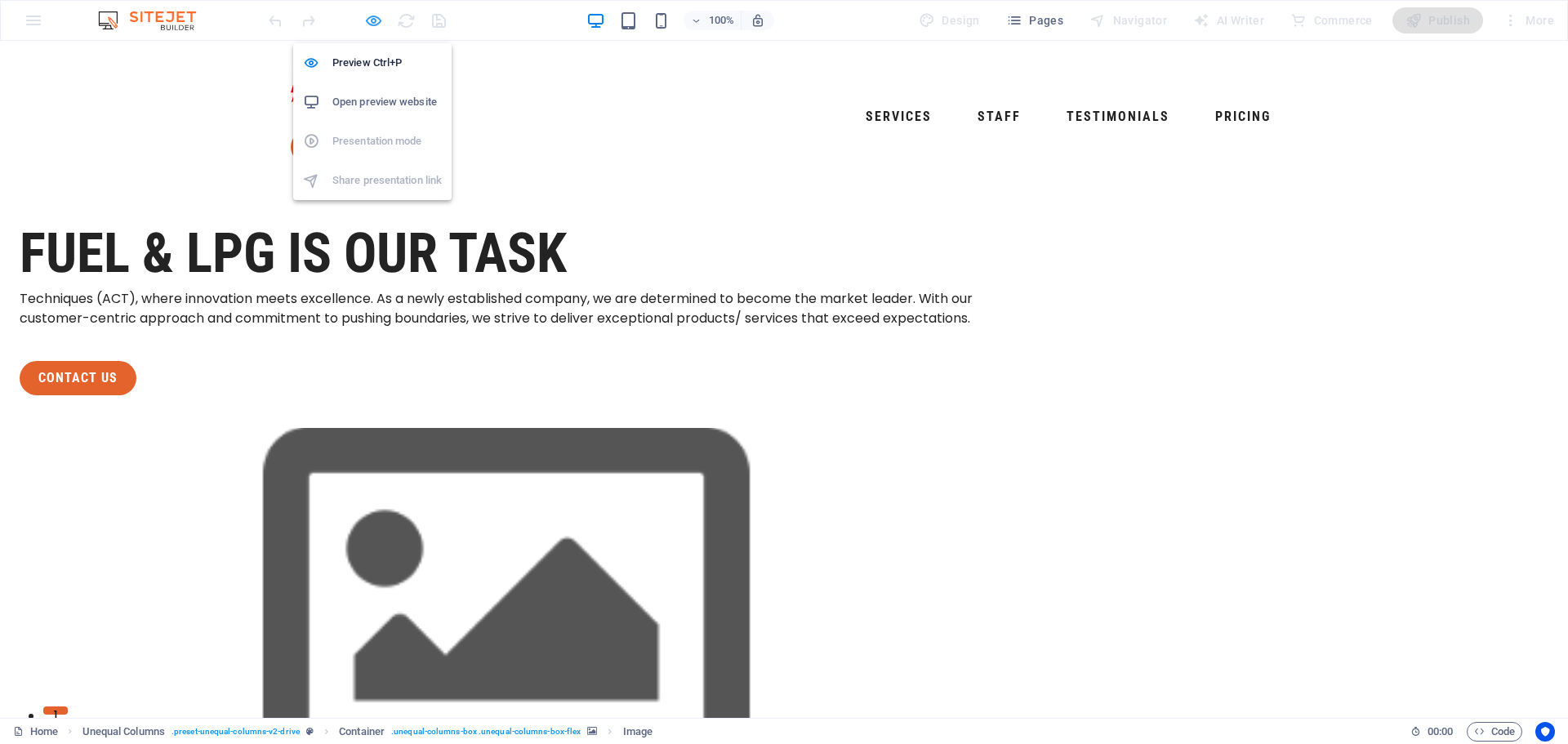
click at [376, 14] on icon "button" at bounding box center [374, 21] width 19 height 19
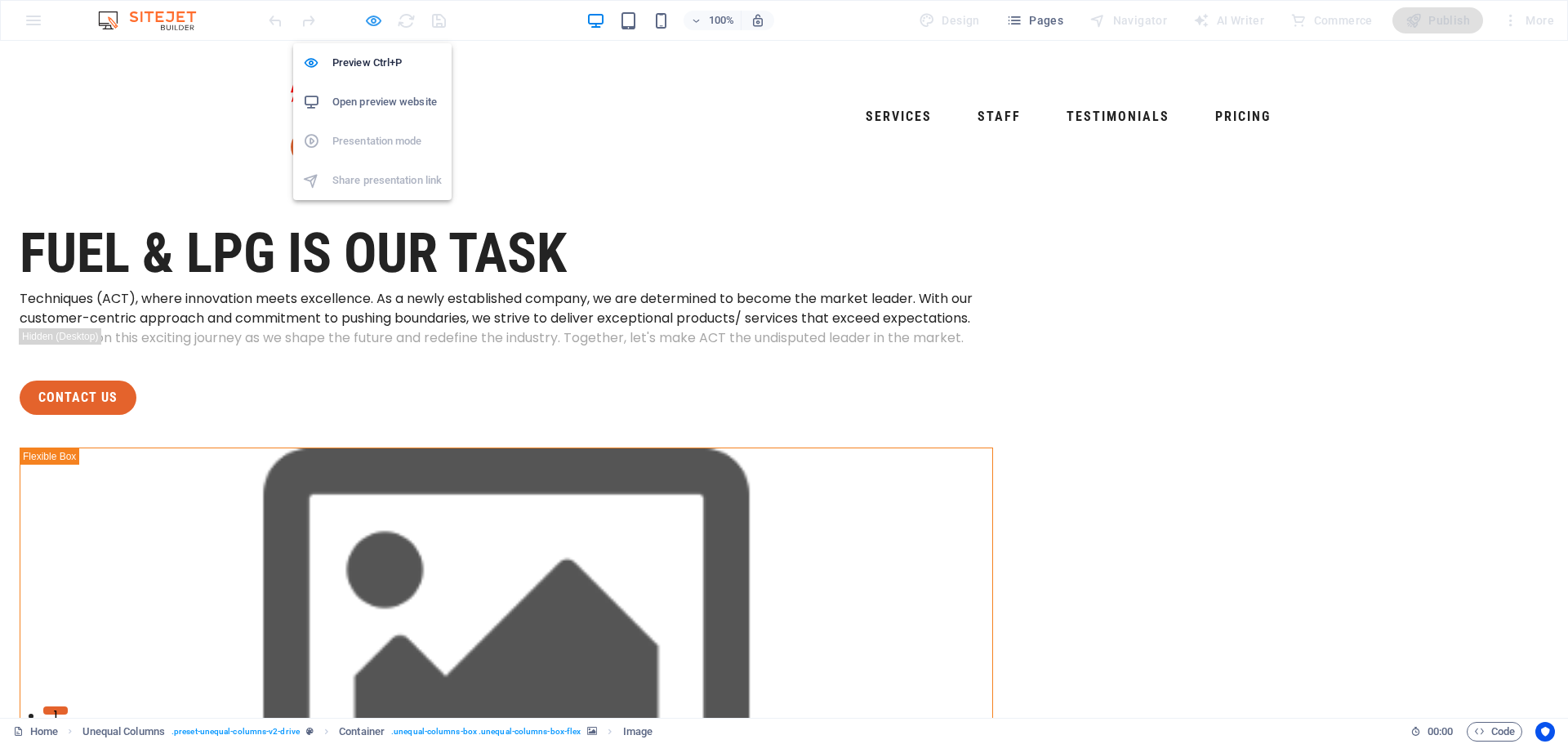
select select "px"
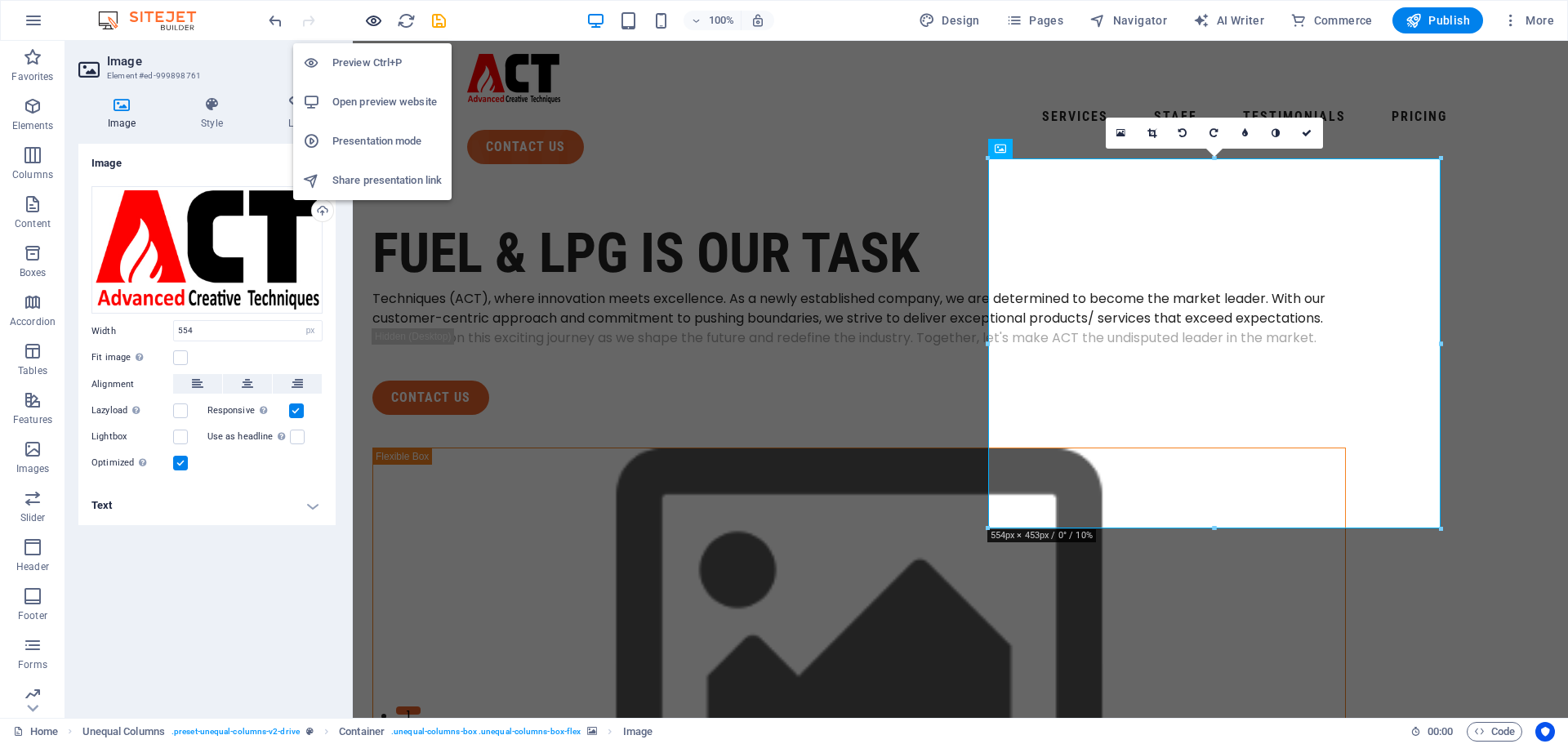
click at [369, 19] on icon "button" at bounding box center [374, 21] width 19 height 19
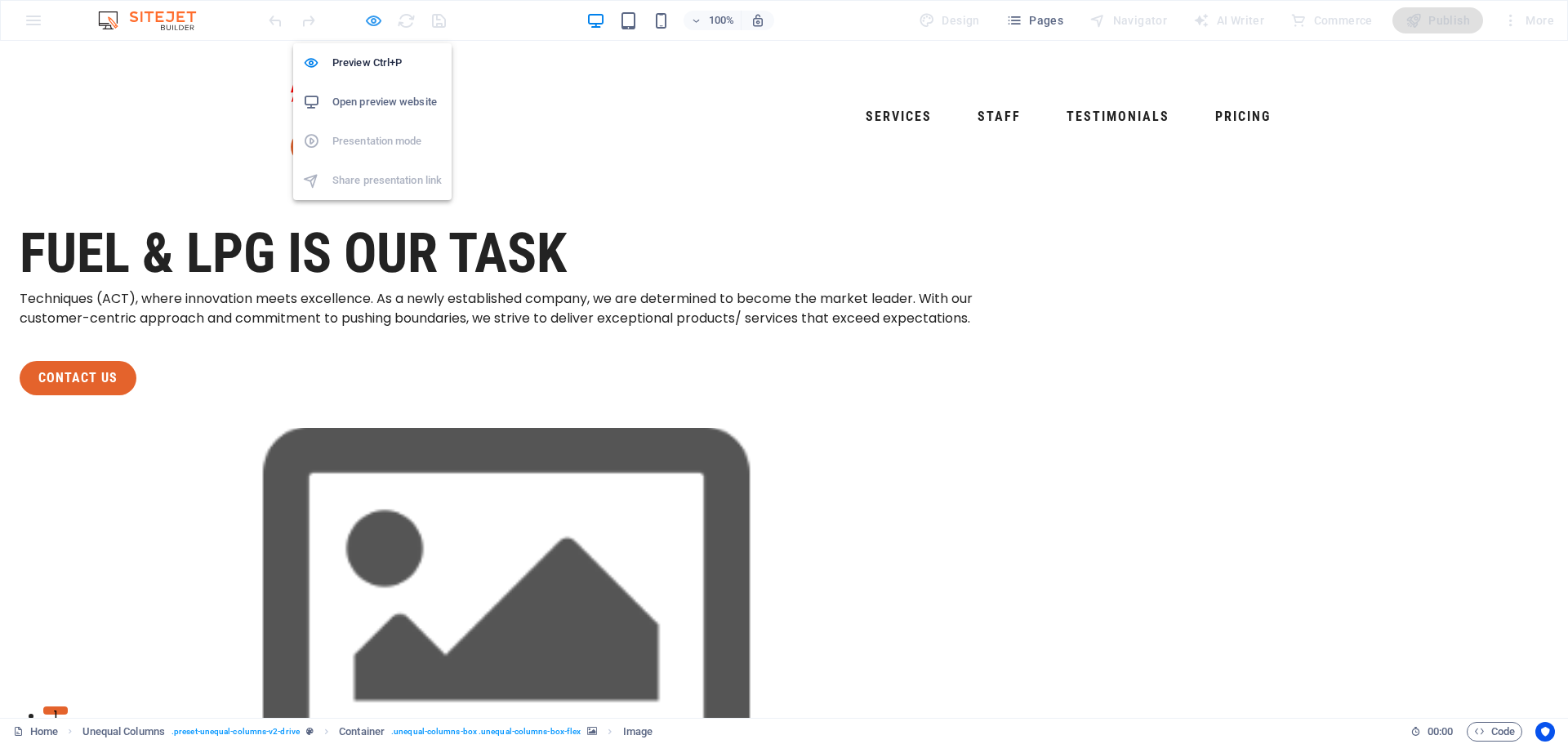
click at [368, 16] on icon "button" at bounding box center [374, 21] width 19 height 19
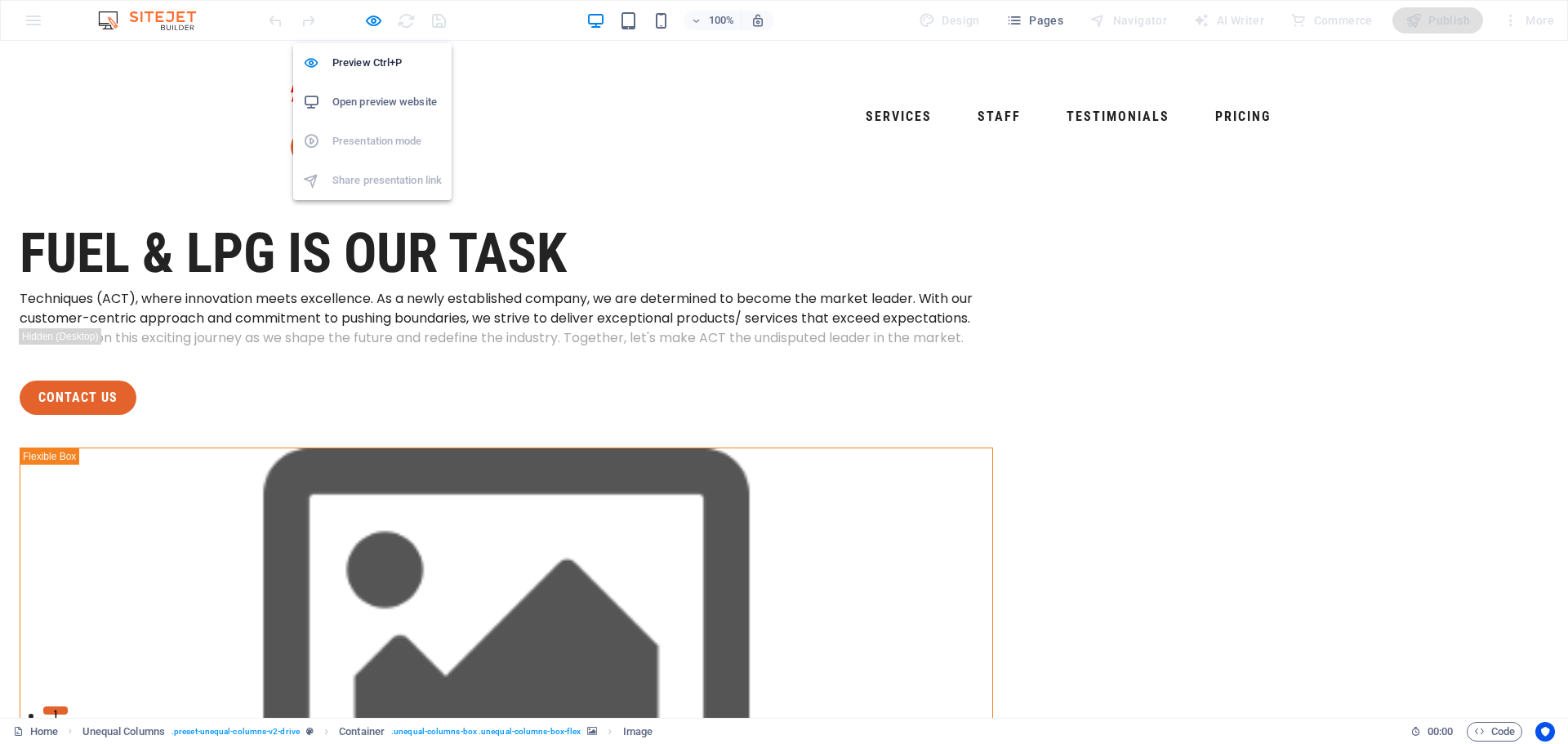
select select "px"
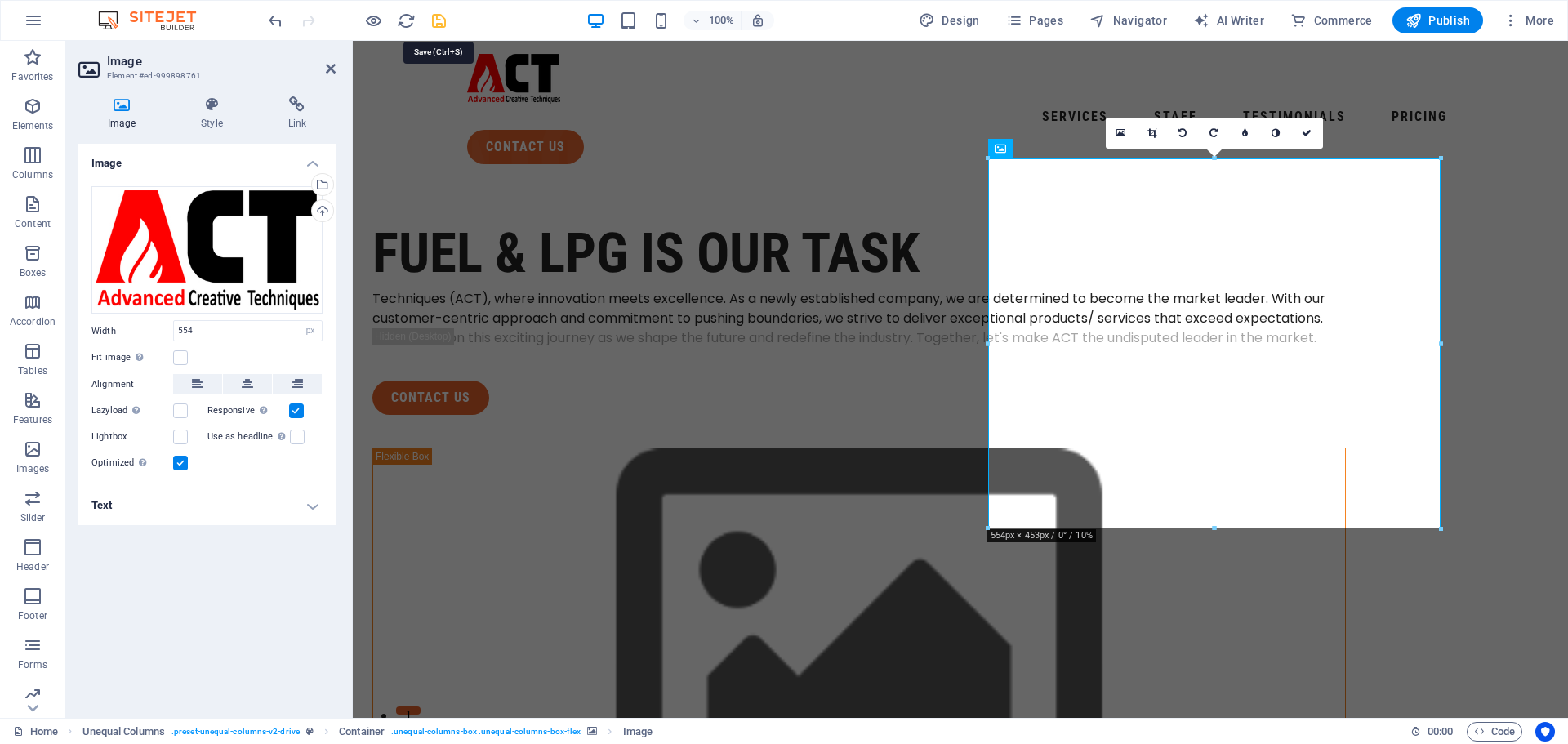
click at [437, 21] on icon "save" at bounding box center [440, 21] width 19 height 19
select select "px"
click at [1434, 22] on span "Publish" at bounding box center [1438, 20] width 65 height 16
select select "px"
